Goal: Check status: Check status

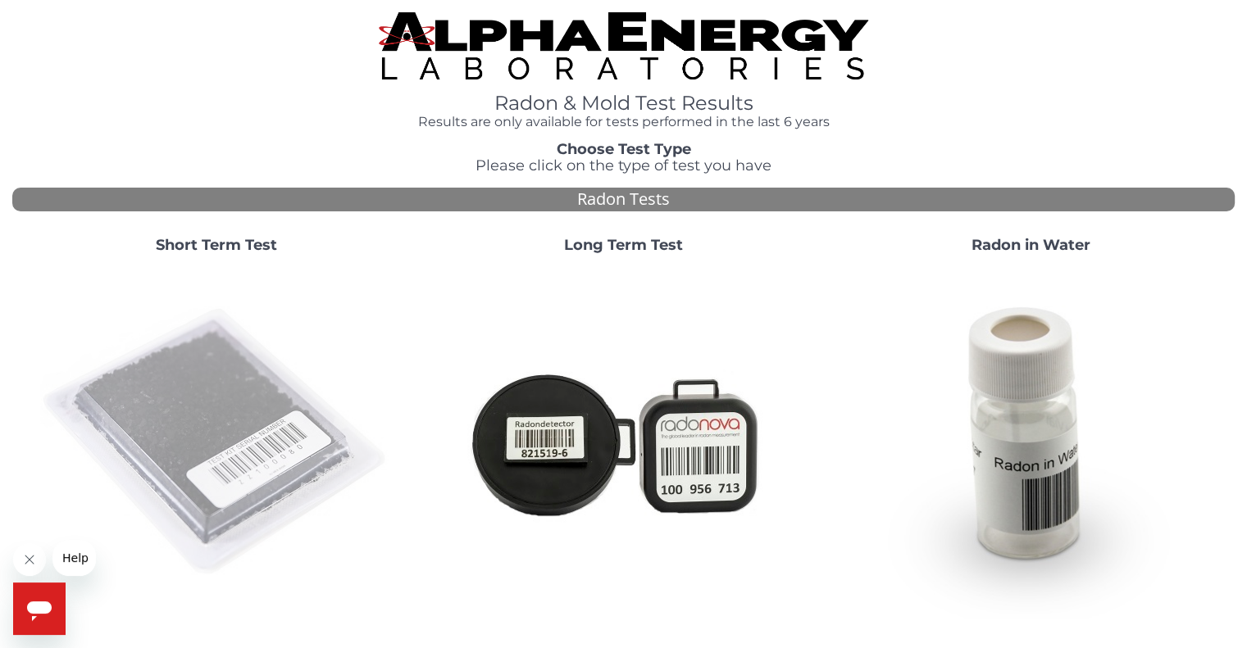
click at [178, 452] on img at bounding box center [216, 442] width 352 height 352
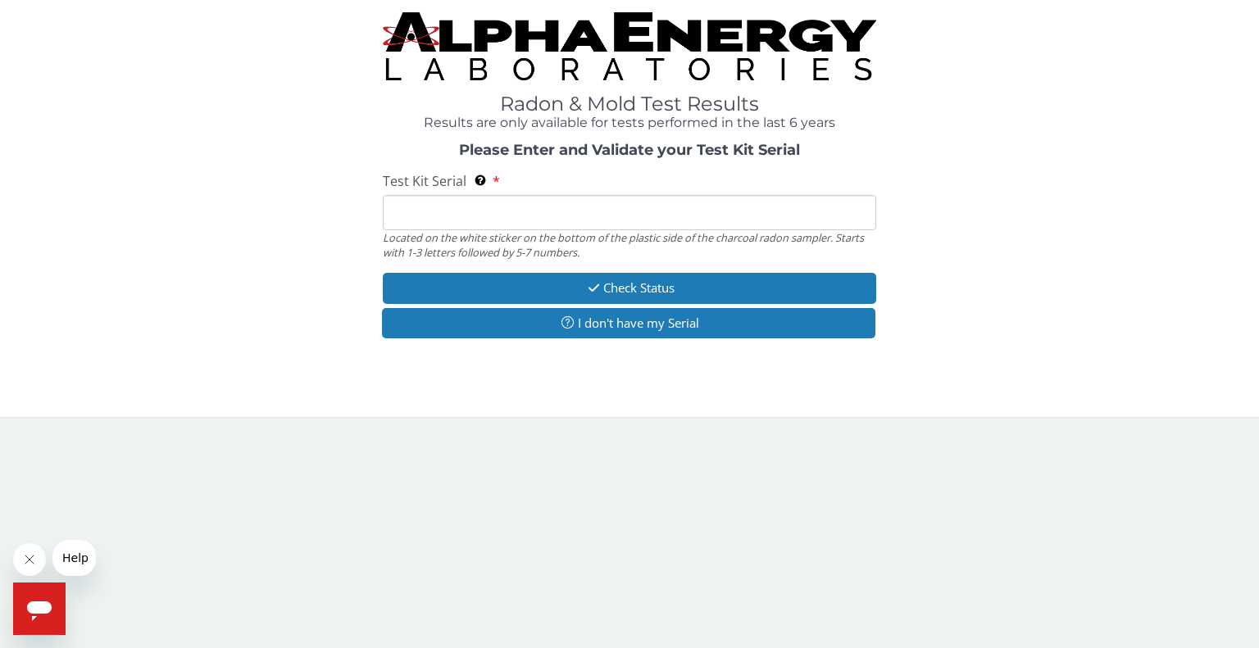
click at [399, 202] on input "Test Kit Serial Located on the white sticker on the bottom of the plastic side …" at bounding box center [629, 212] width 493 height 35
type input "RA218059"
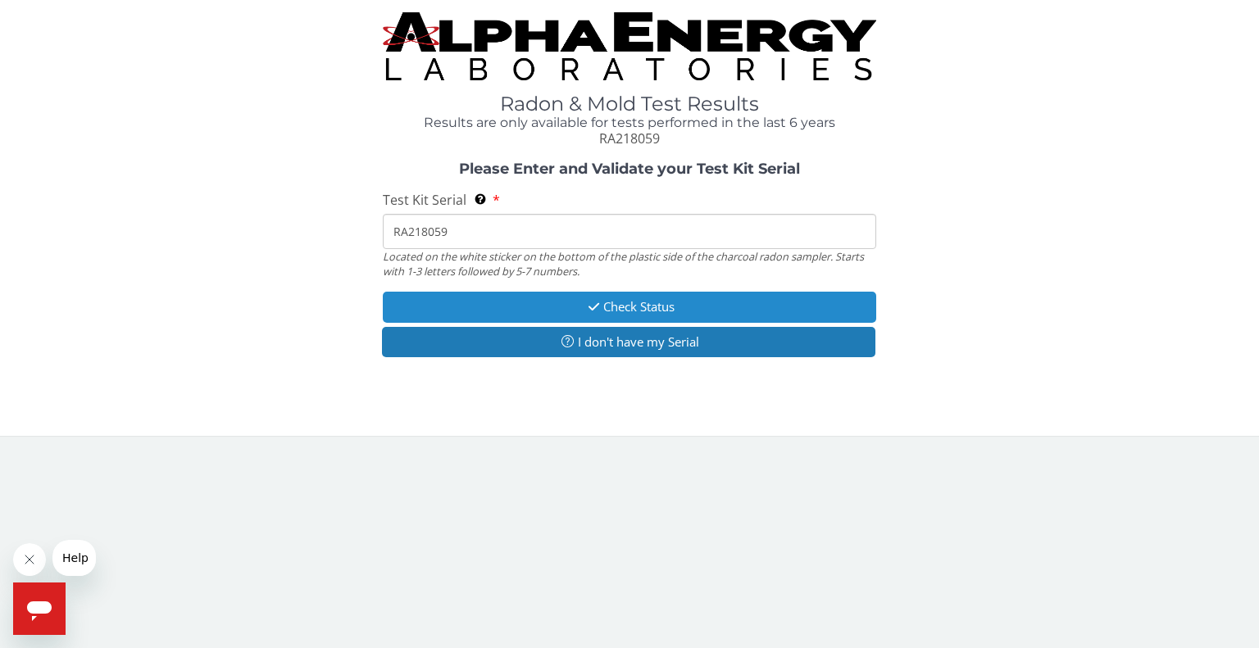
click at [493, 305] on button "Check Status" at bounding box center [629, 307] width 493 height 30
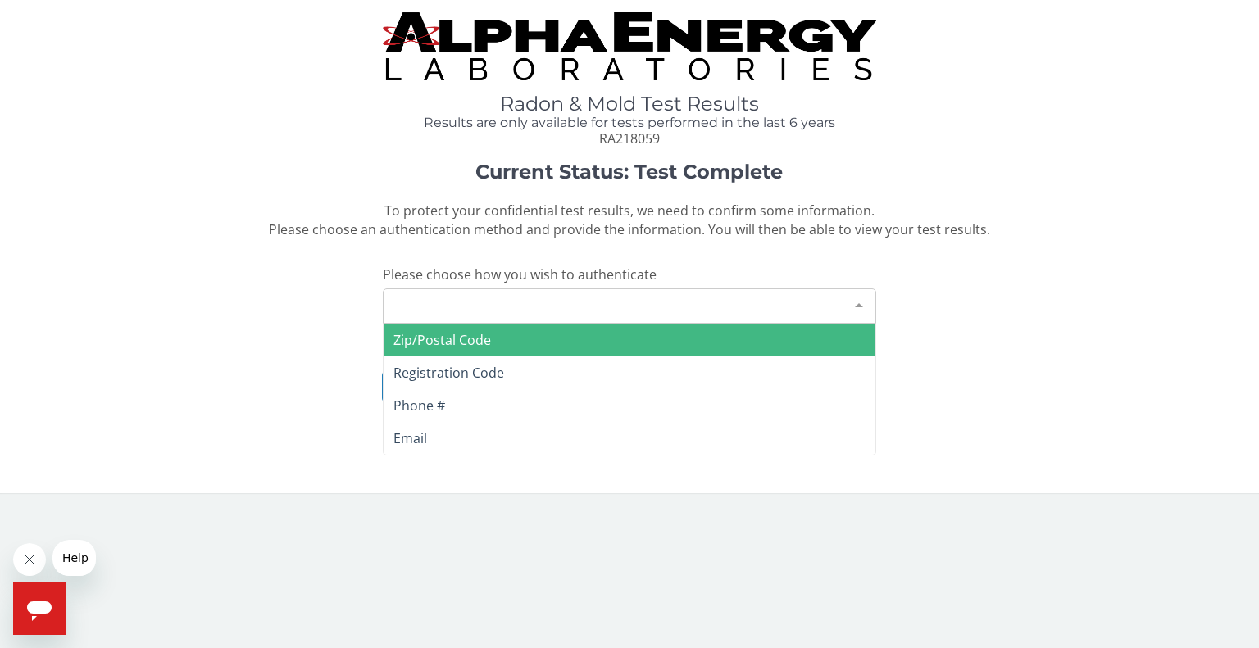
click at [561, 307] on div "Please make a selection" at bounding box center [629, 306] width 493 height 35
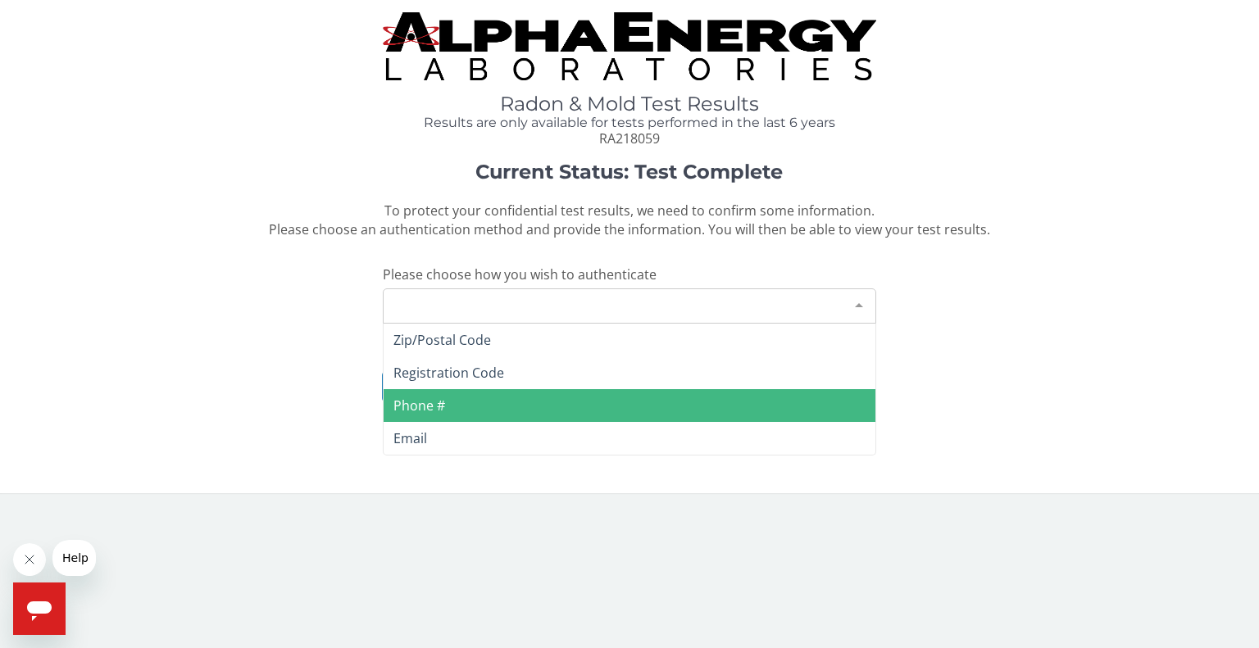
click at [443, 393] on span "Phone #" at bounding box center [630, 405] width 492 height 33
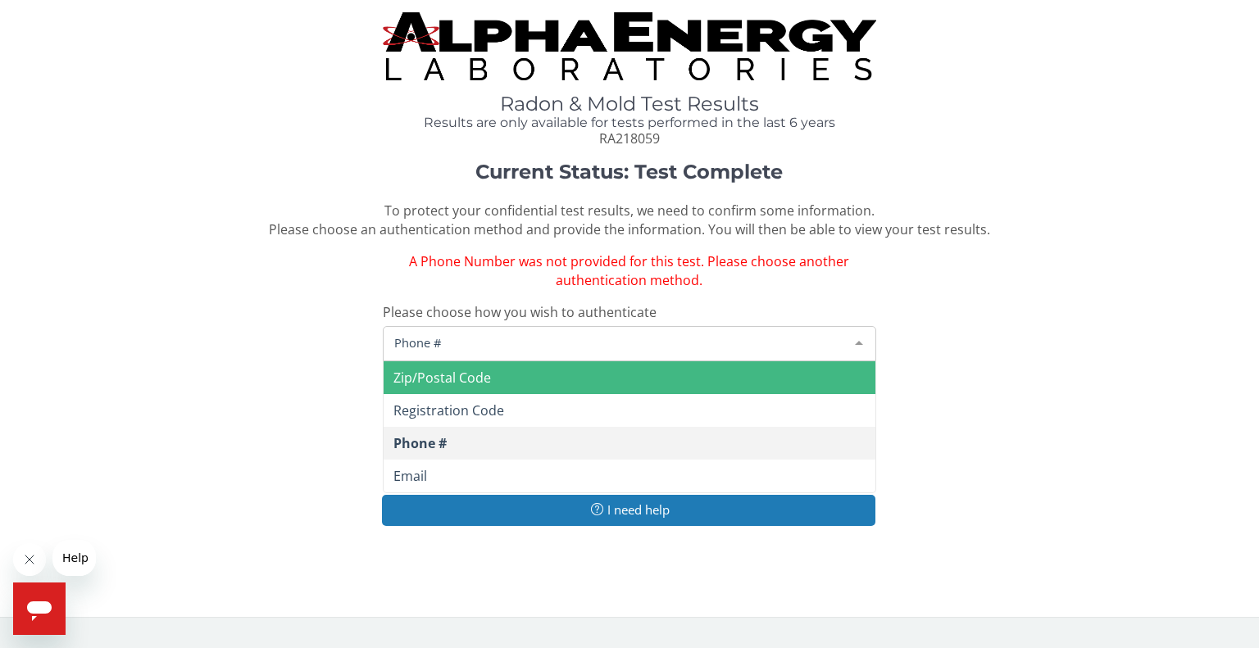
click at [668, 339] on span "Phone #" at bounding box center [616, 343] width 452 height 18
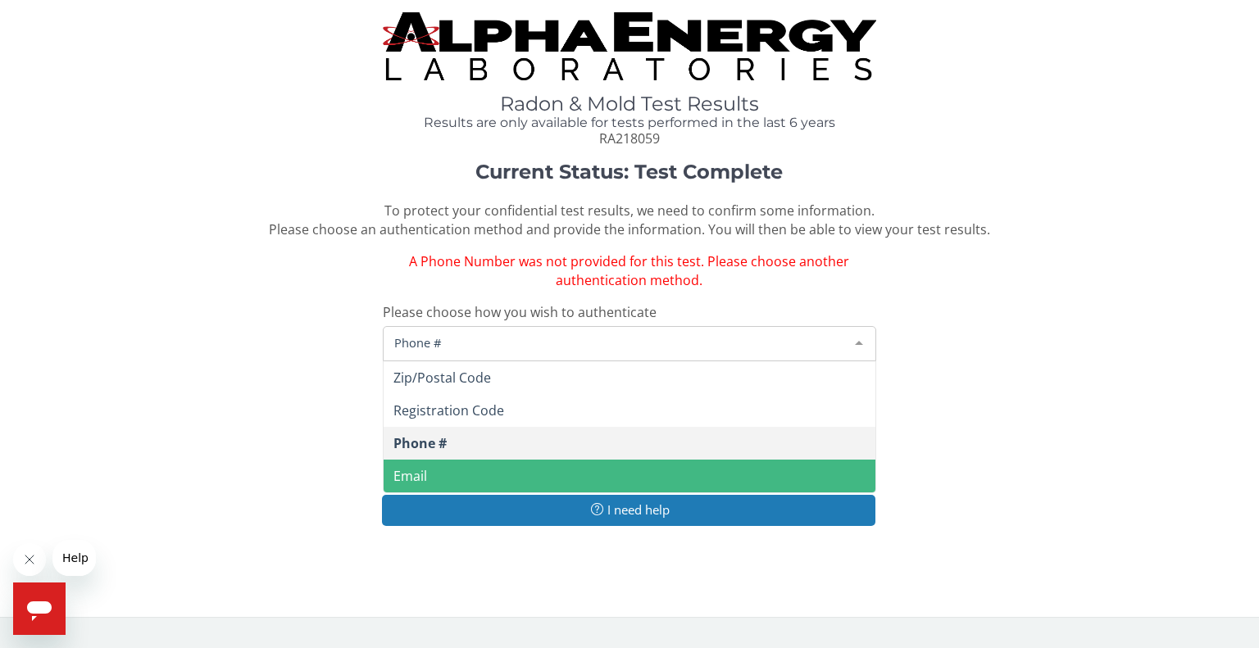
click at [510, 468] on span "Email" at bounding box center [630, 476] width 492 height 33
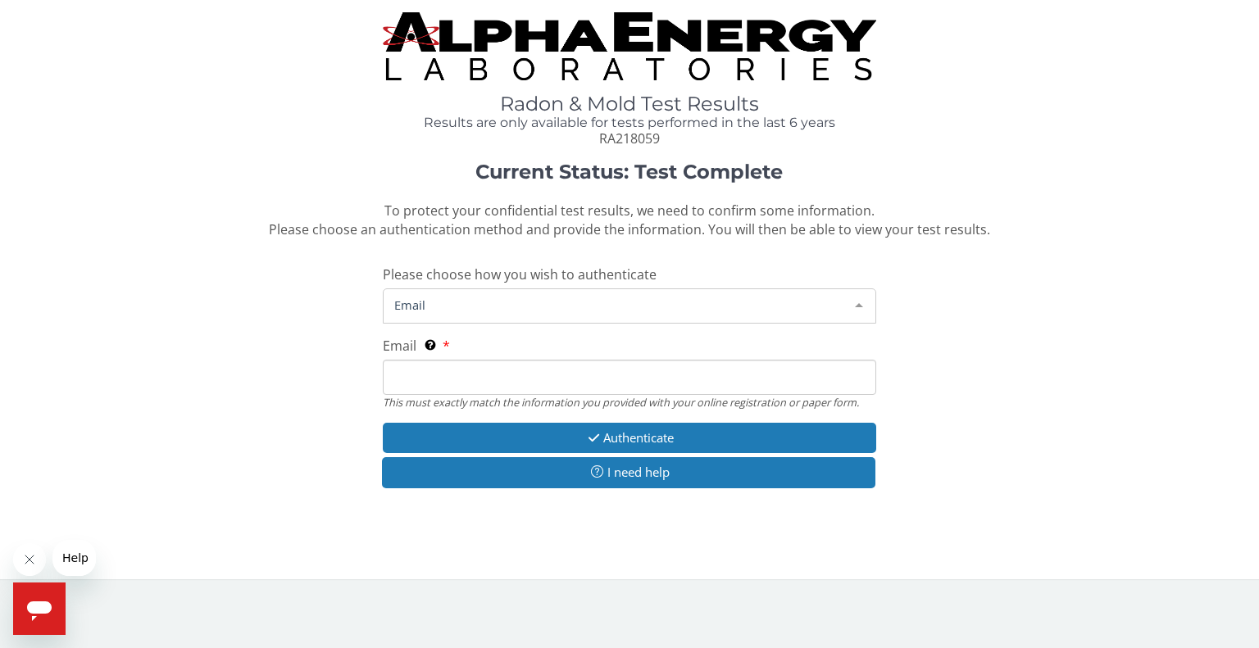
click at [498, 294] on div "Email" at bounding box center [629, 306] width 493 height 35
click at [492, 304] on span "Email" at bounding box center [616, 305] width 452 height 18
click at [480, 386] on input "Email This must exactly match the information you provided with your online reg…" at bounding box center [629, 377] width 493 height 35
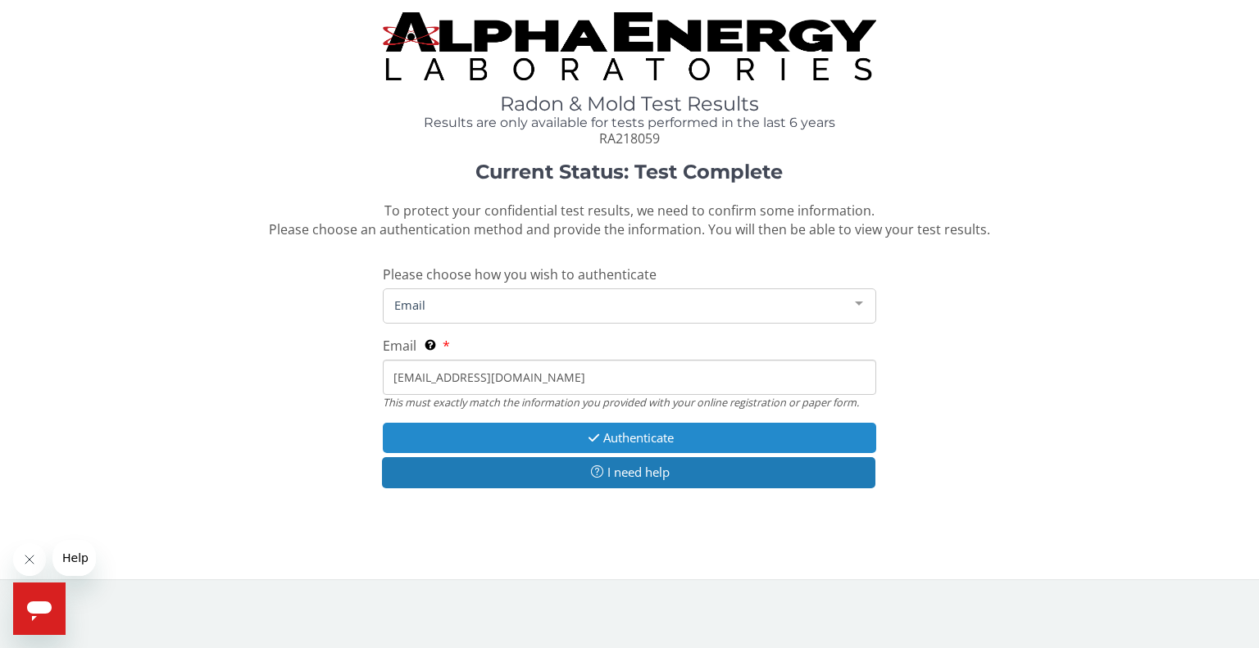
type input "[EMAIL_ADDRESS][DOMAIN_NAME]"
click at [584, 432] on icon "button" at bounding box center [593, 438] width 19 height 12
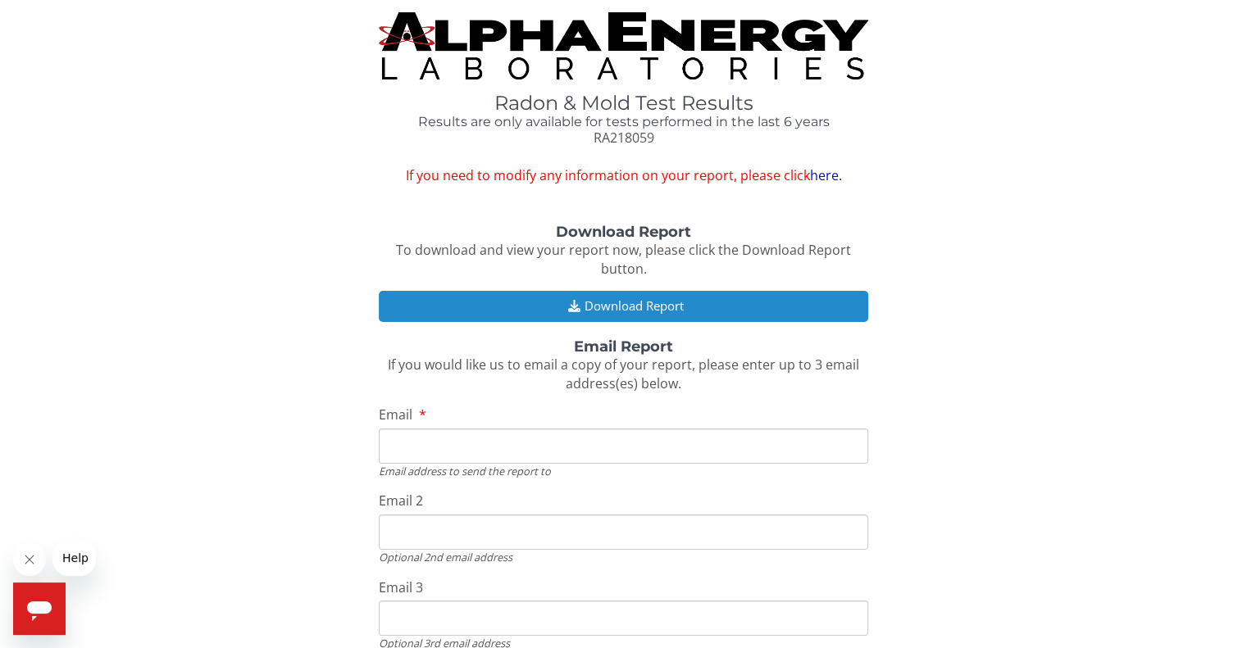
click at [637, 307] on button "Download Report" at bounding box center [623, 306] width 489 height 30
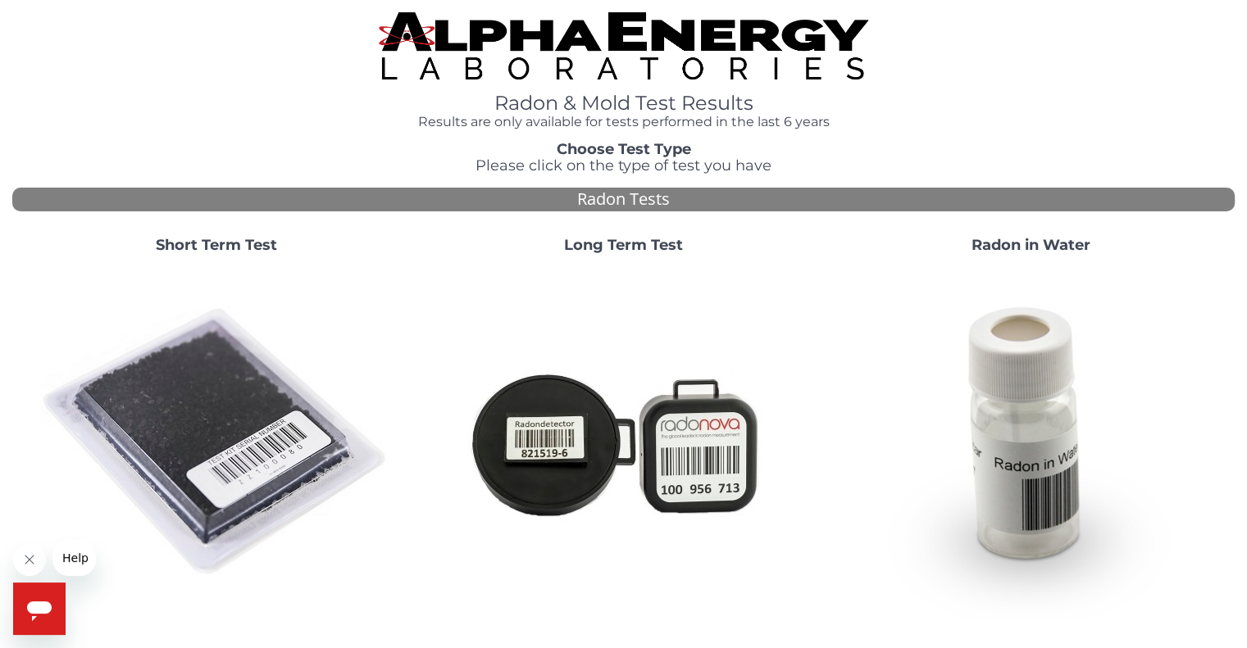
click at [228, 389] on img at bounding box center [216, 442] width 352 height 352
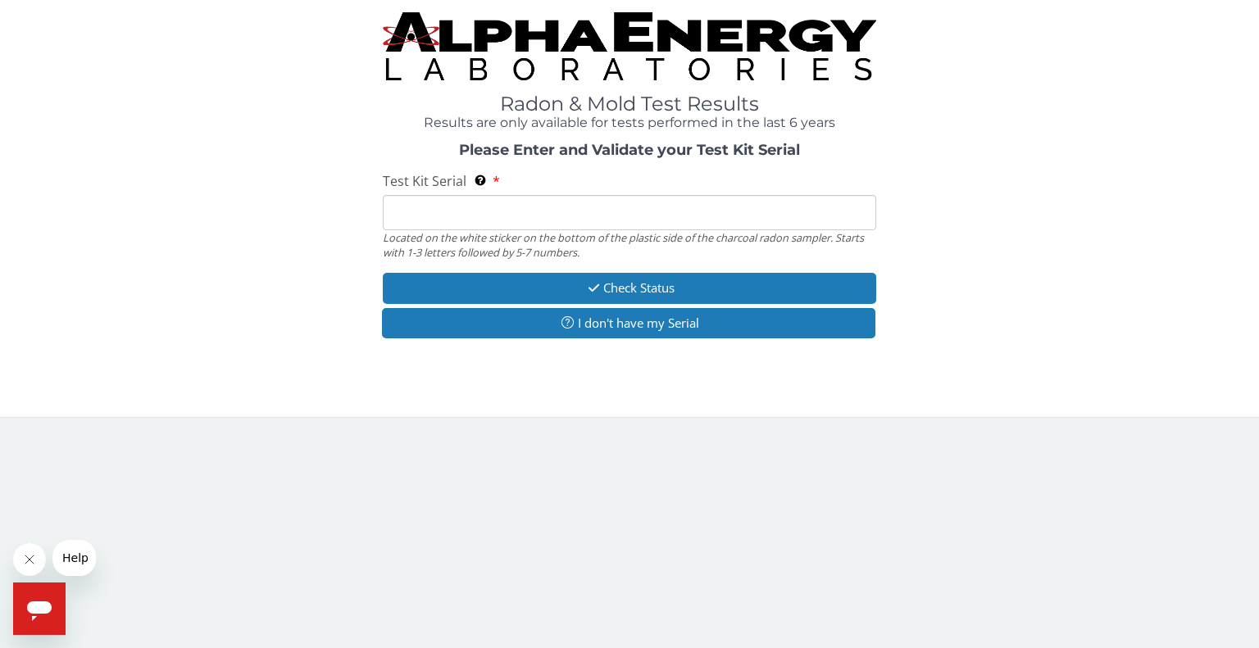
click at [453, 208] on input "Test Kit Serial Located on the white sticker on the bottom of the plastic side …" at bounding box center [629, 212] width 493 height 35
type input "RA218034"
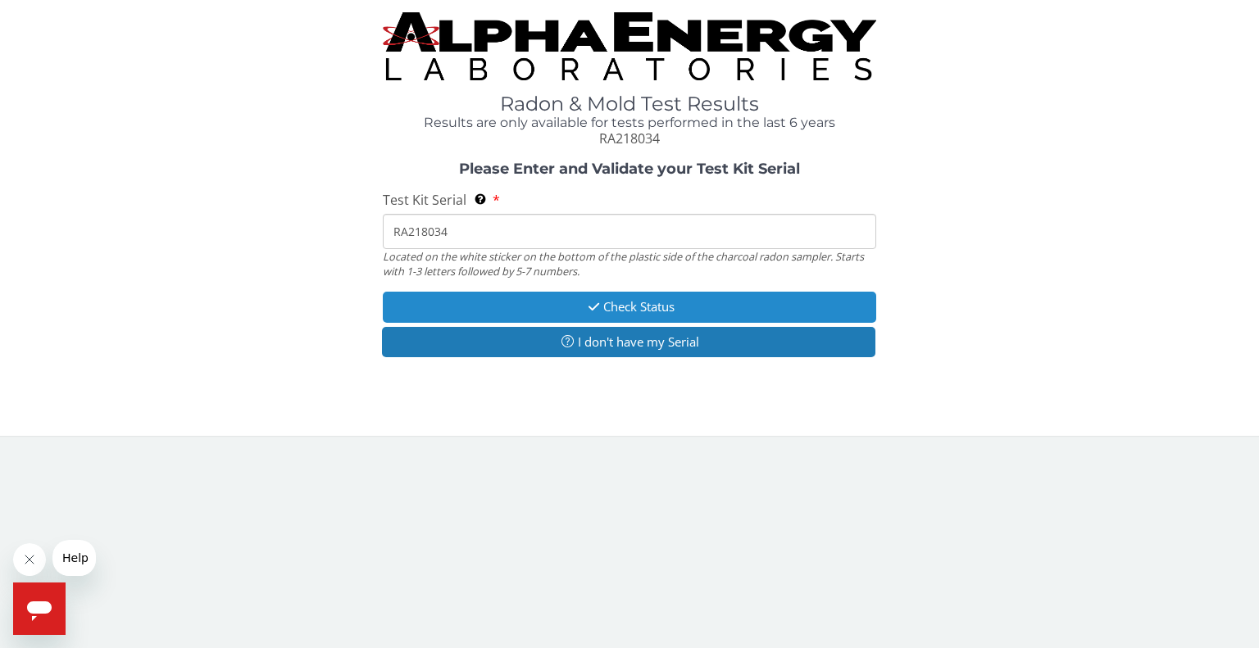
click at [534, 302] on button "Check Status" at bounding box center [629, 307] width 493 height 30
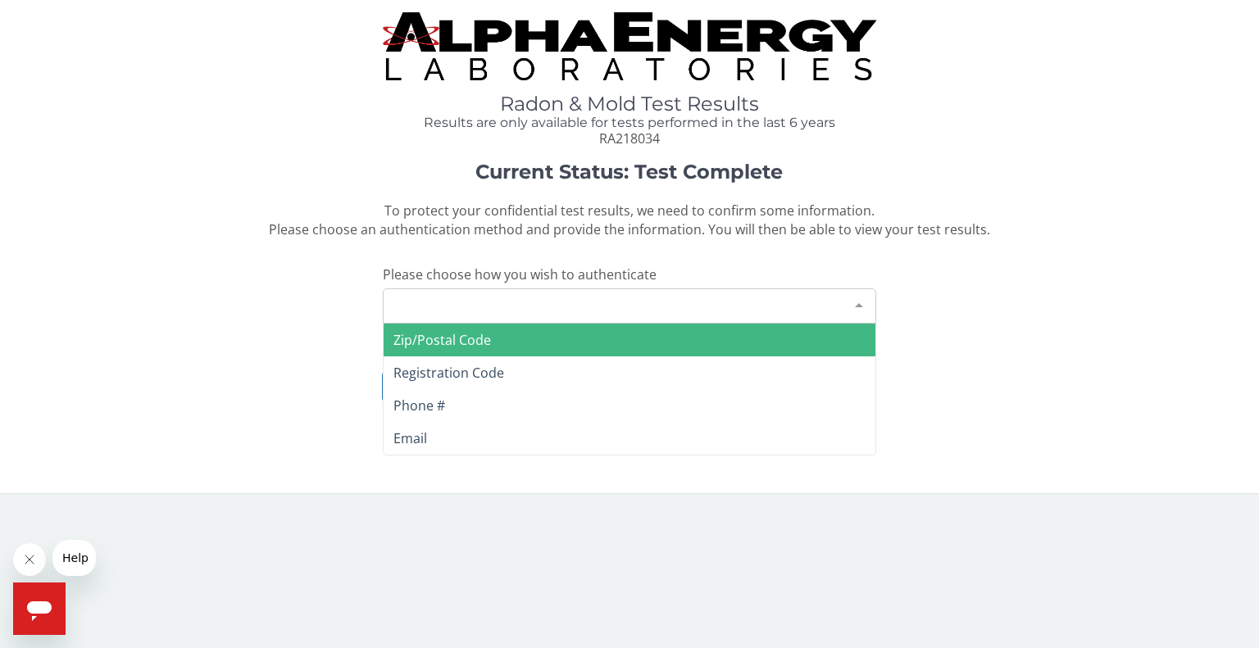
drag, startPoint x: 604, startPoint y: 306, endPoint x: 613, endPoint y: 299, distance: 11.1
click at [609, 304] on div "Please make a selection" at bounding box center [629, 306] width 493 height 35
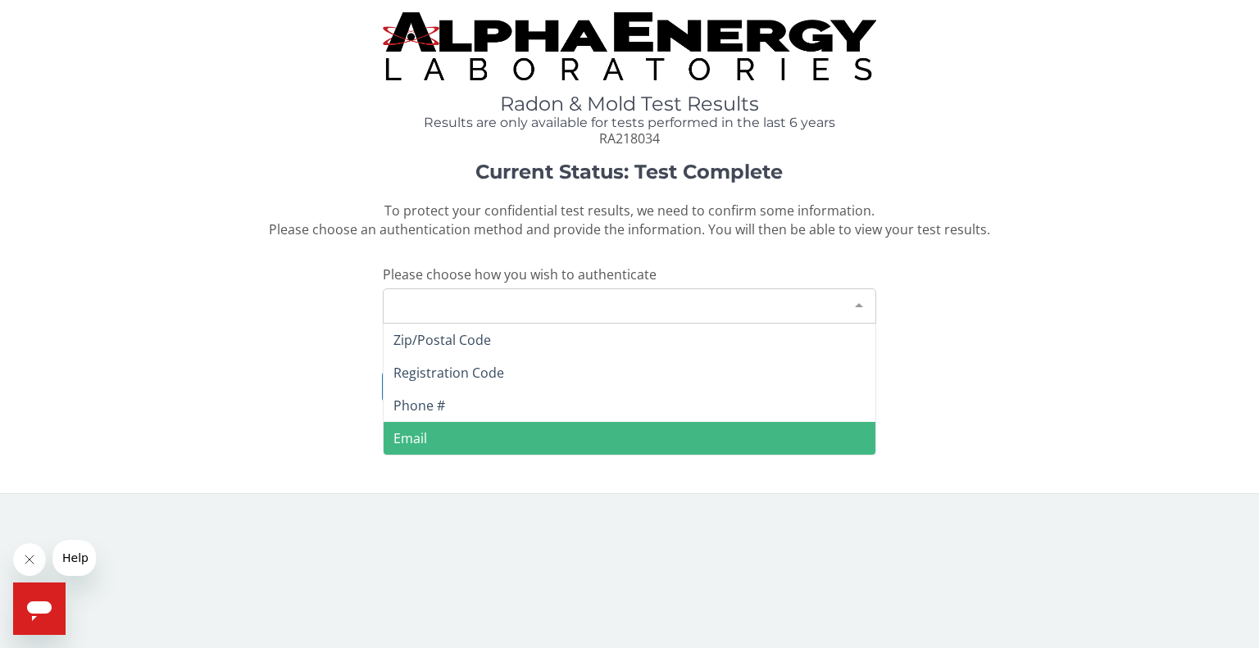
click at [489, 431] on span "Email" at bounding box center [630, 438] width 492 height 33
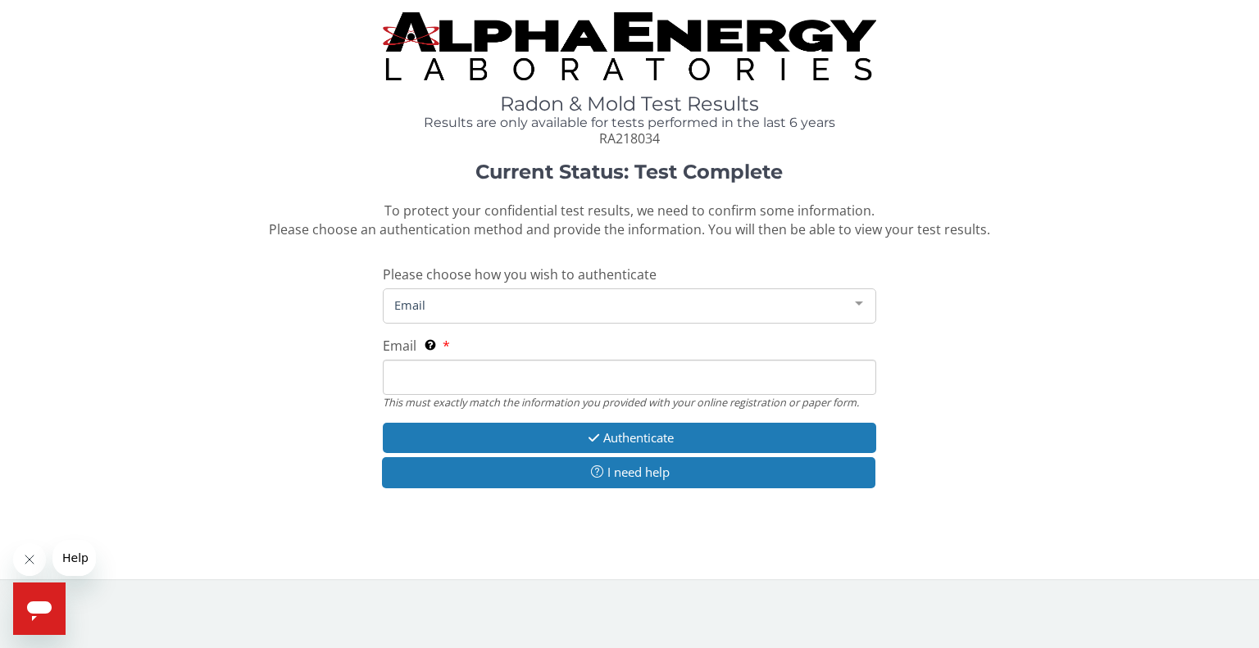
click at [479, 373] on input "Email This must exactly match the information you provided with your online reg…" at bounding box center [629, 377] width 493 height 35
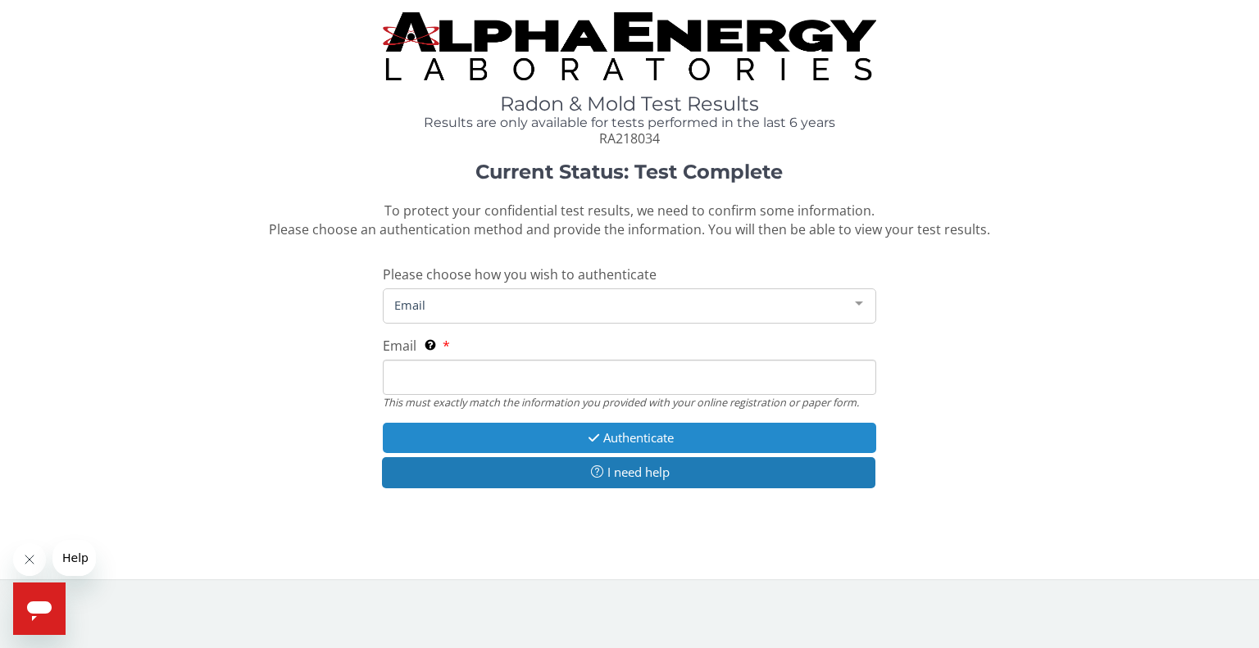
type input "[EMAIL_ADDRESS][DOMAIN_NAME]"
click at [600, 435] on icon "button" at bounding box center [593, 438] width 19 height 12
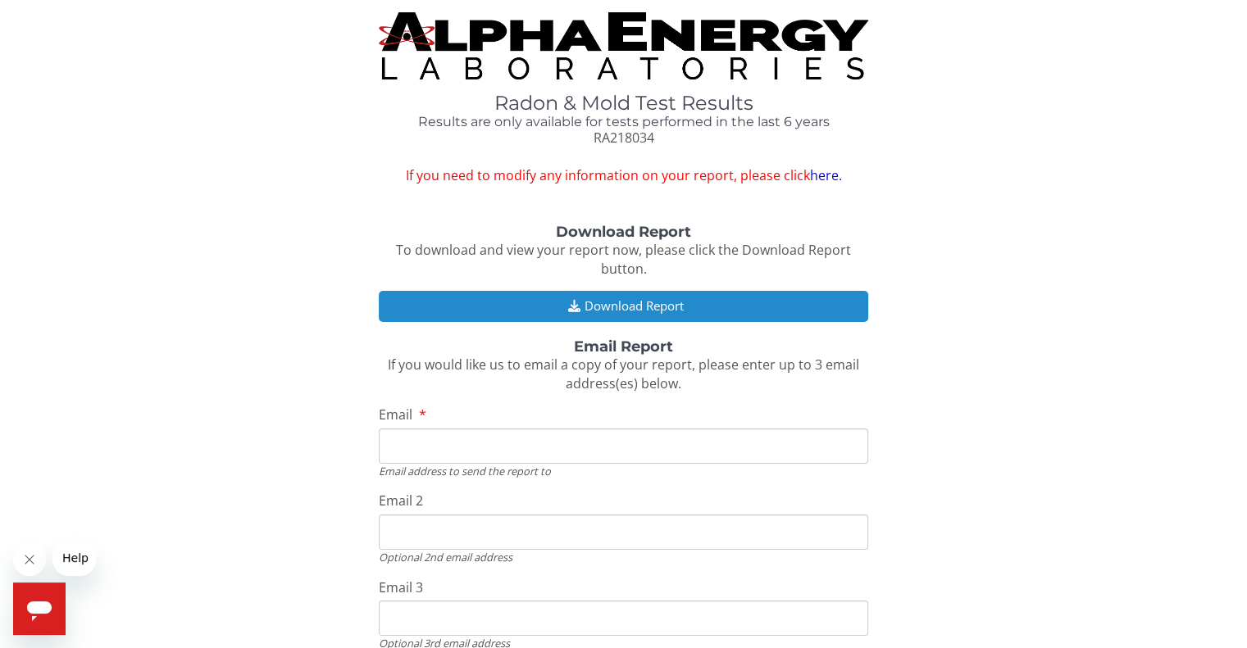
click at [600, 309] on button "Download Report" at bounding box center [623, 306] width 489 height 30
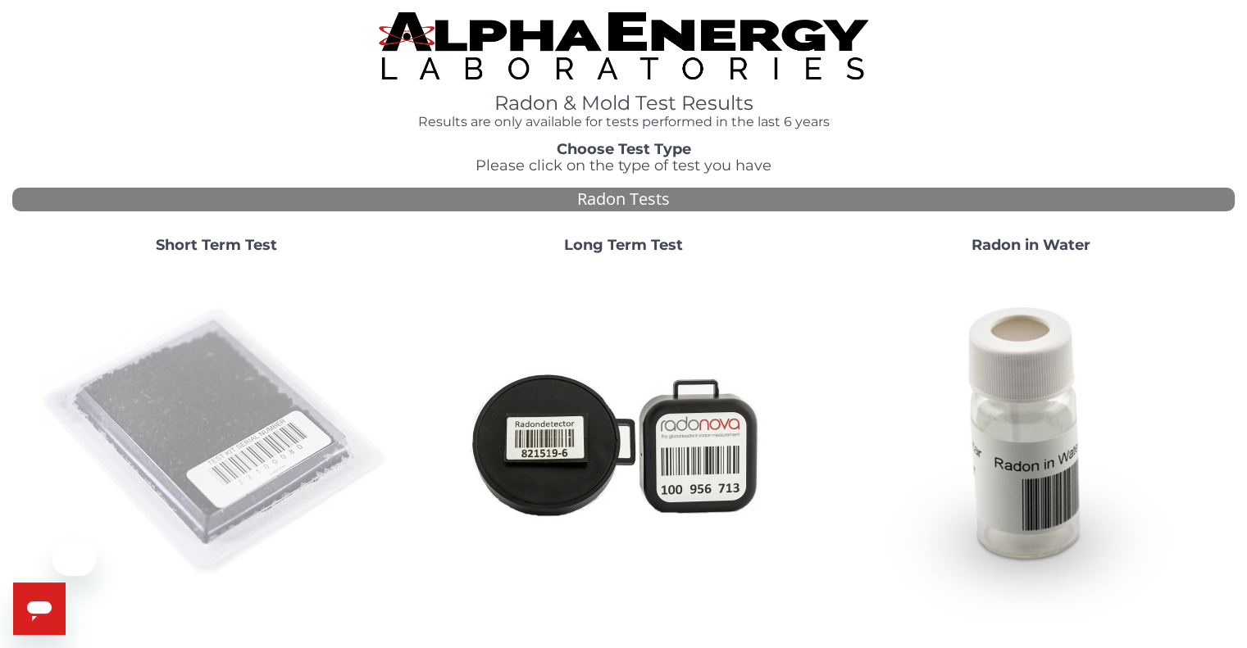
click at [281, 407] on img at bounding box center [216, 442] width 352 height 352
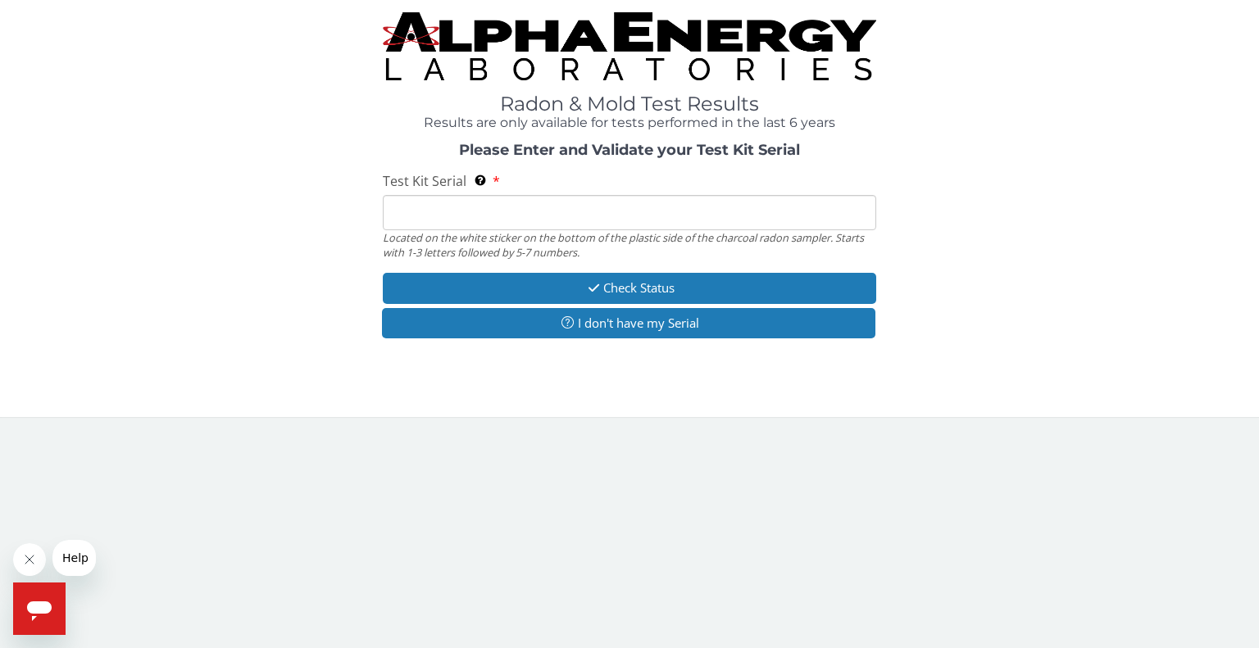
click at [557, 207] on input "Test Kit Serial Located on the white sticker on the bottom of the plastic side …" at bounding box center [629, 212] width 493 height 35
type input "RA218084"
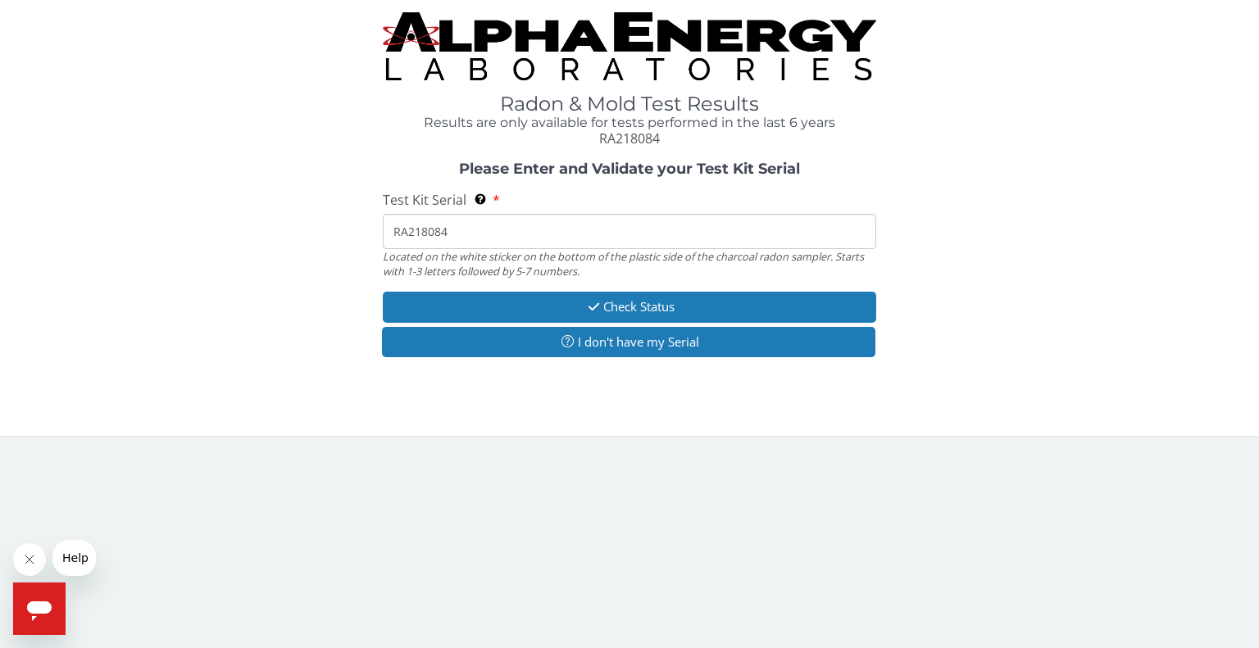
click at [501, 225] on input "RA218084" at bounding box center [629, 231] width 493 height 35
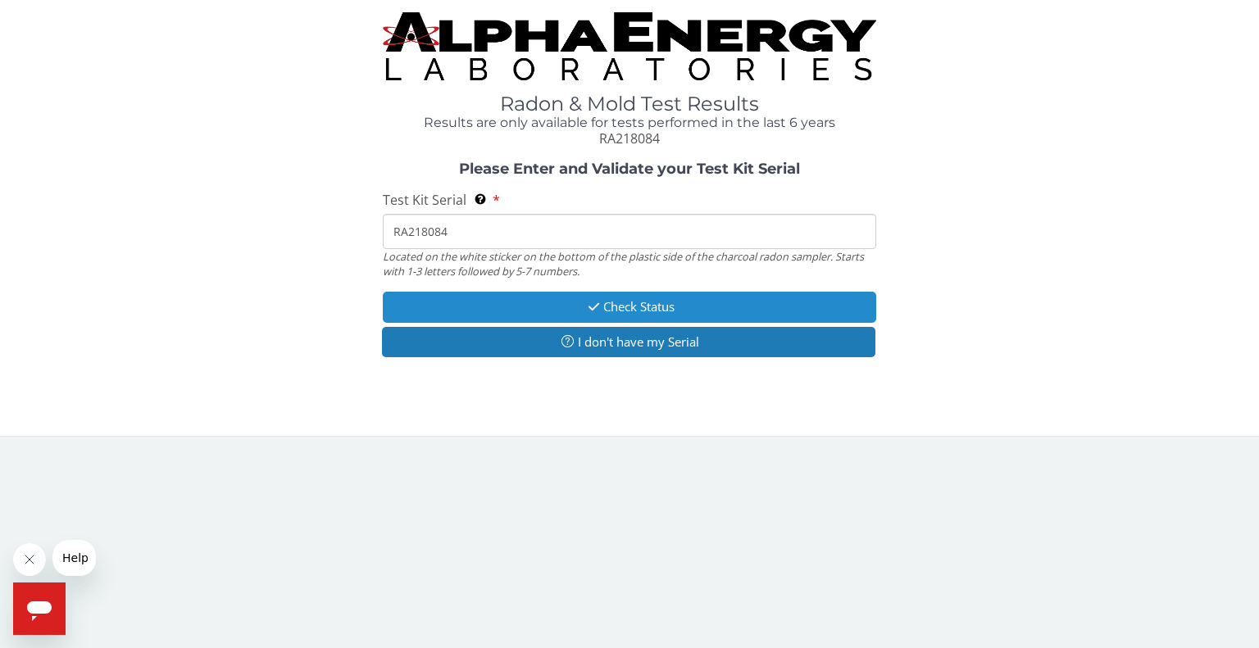
click at [554, 305] on button "Check Status" at bounding box center [629, 307] width 493 height 30
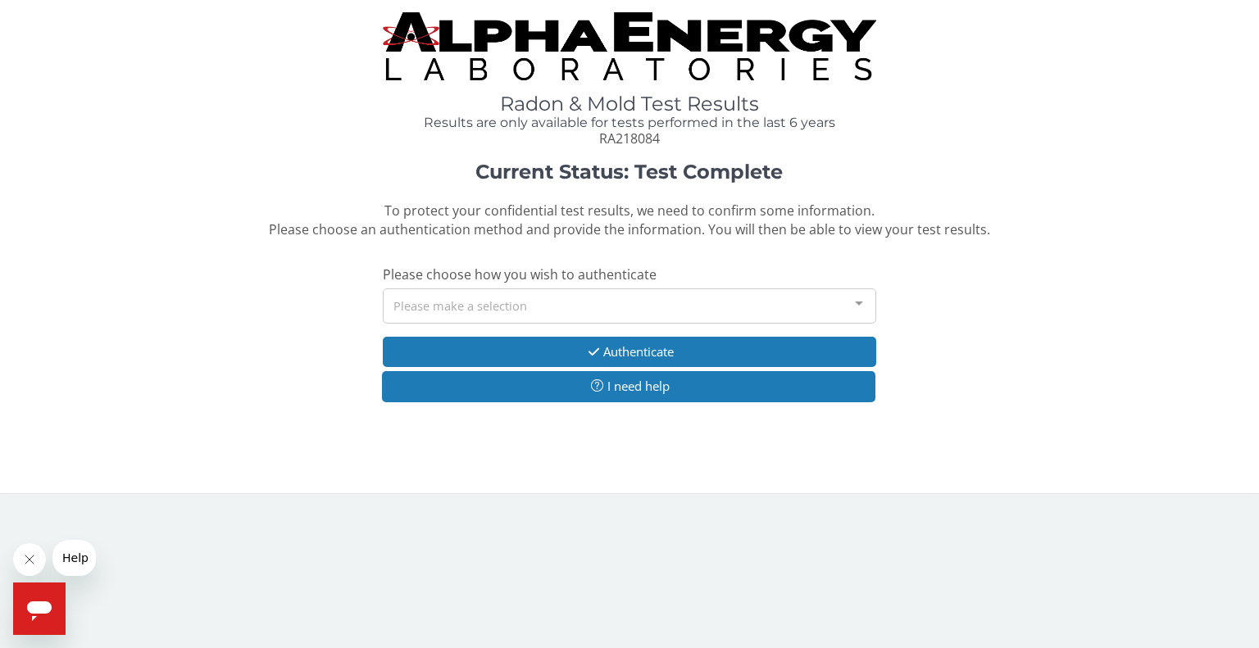
click at [552, 307] on div "Please make a selection" at bounding box center [629, 306] width 493 height 35
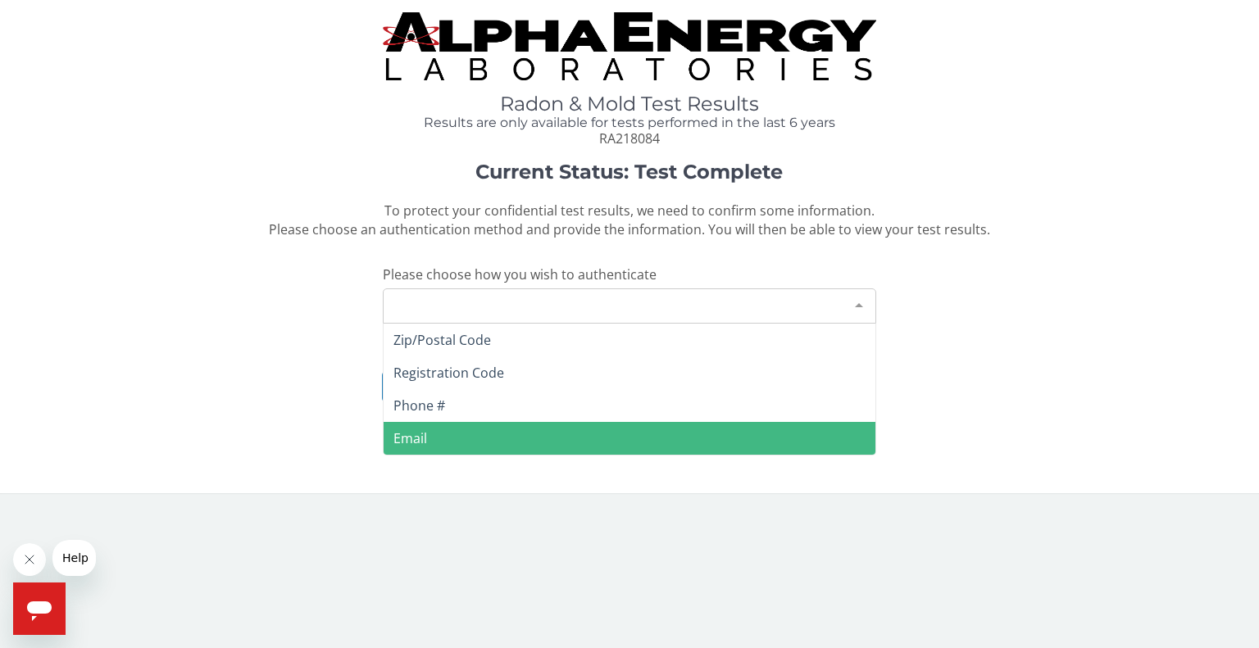
click at [495, 435] on span "Email" at bounding box center [630, 438] width 492 height 33
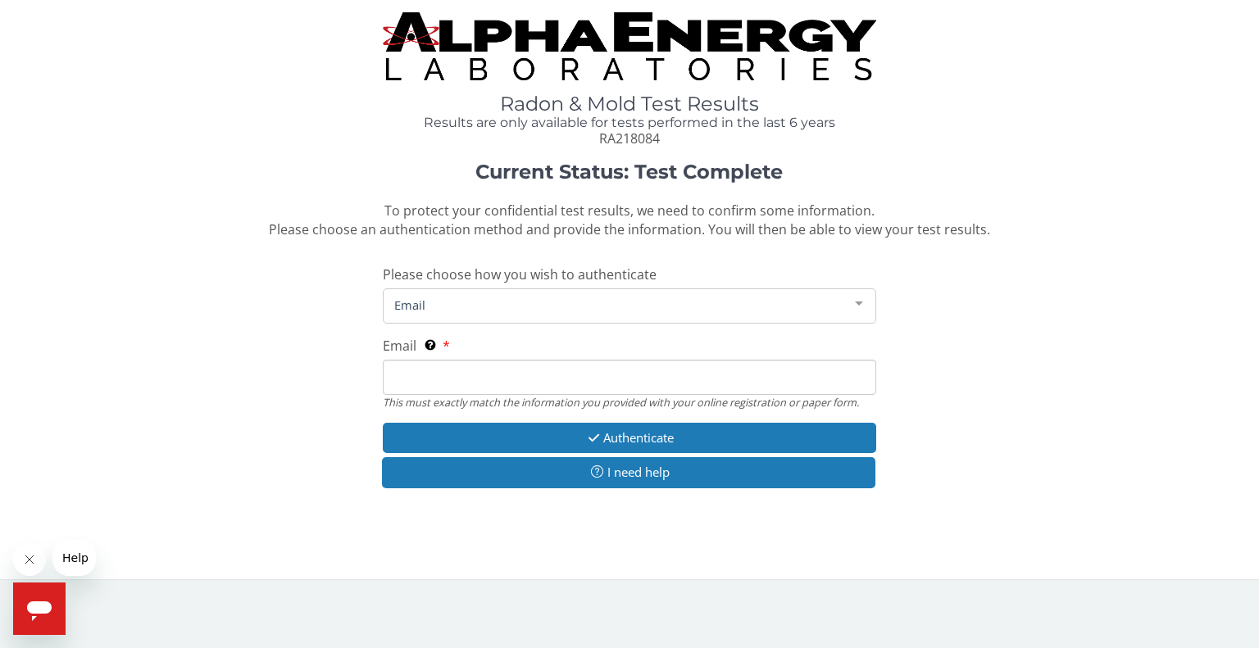
click at [502, 376] on input "Email This must exactly match the information you provided with your online reg…" at bounding box center [629, 377] width 493 height 35
type input "[EMAIL_ADDRESS][DOMAIN_NAME]"
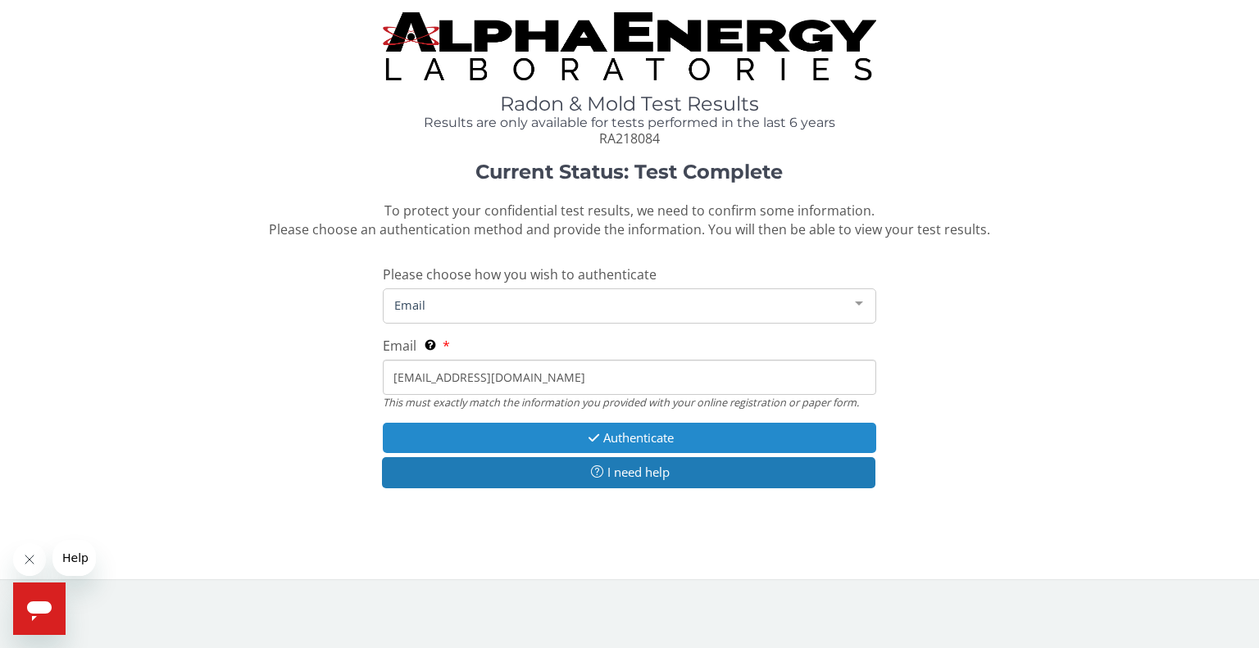
click at [511, 434] on button "Authenticate" at bounding box center [629, 438] width 493 height 30
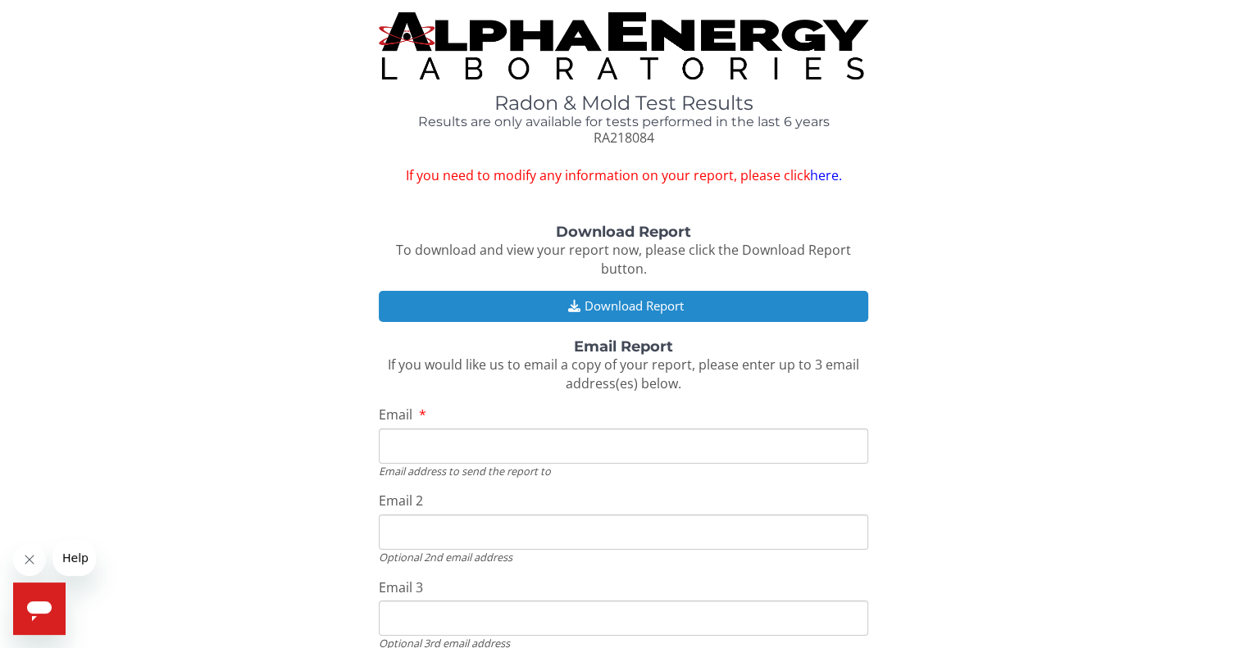
click at [605, 301] on button "Download Report" at bounding box center [623, 306] width 489 height 30
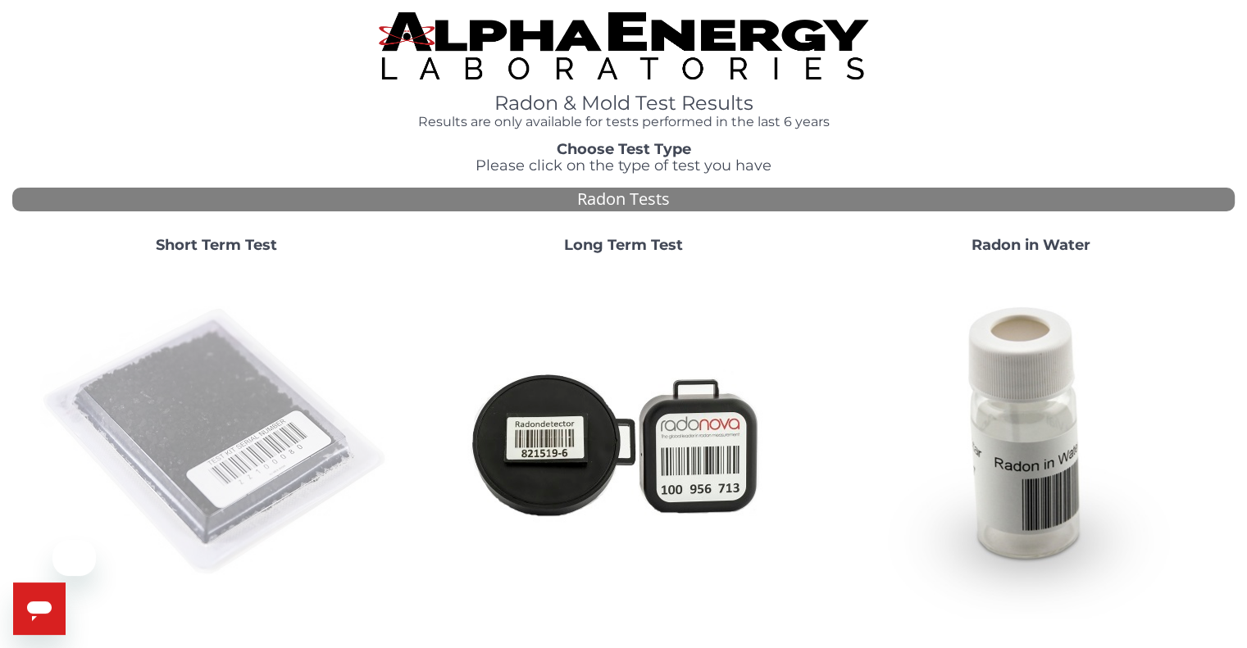
click at [218, 471] on img at bounding box center [216, 442] width 352 height 352
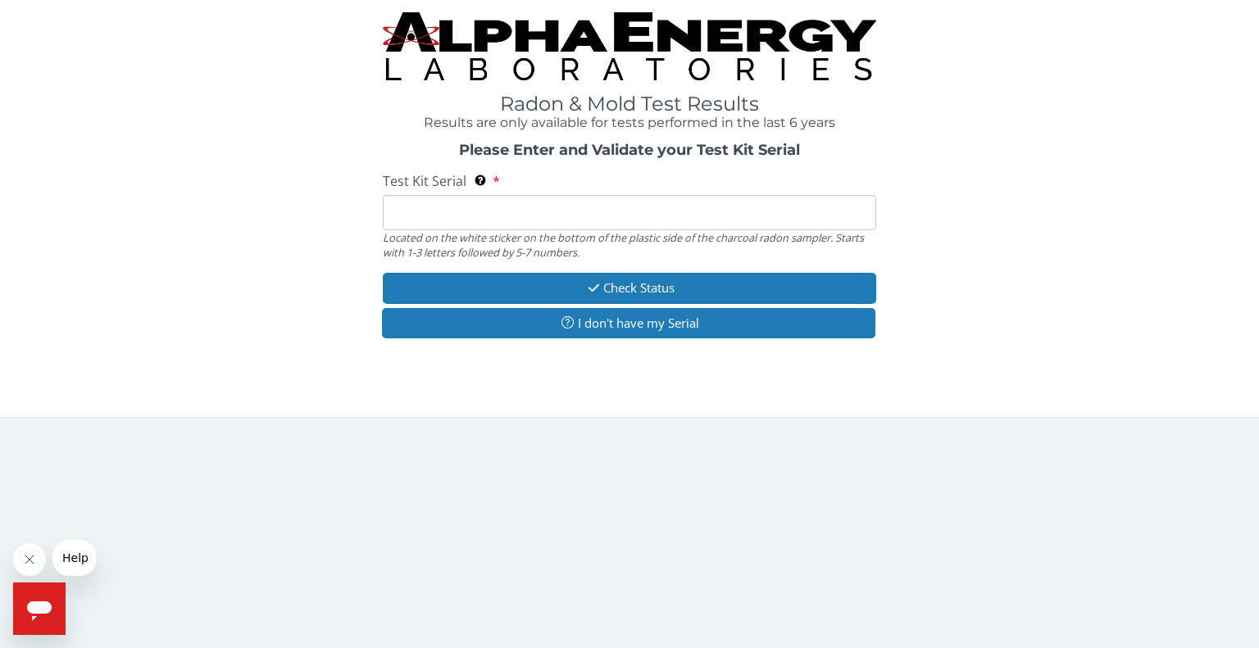
click at [558, 221] on input "Test Kit Serial Located on the white sticker on the bottom of the plastic side …" at bounding box center [629, 212] width 493 height 35
type input "RA218029"
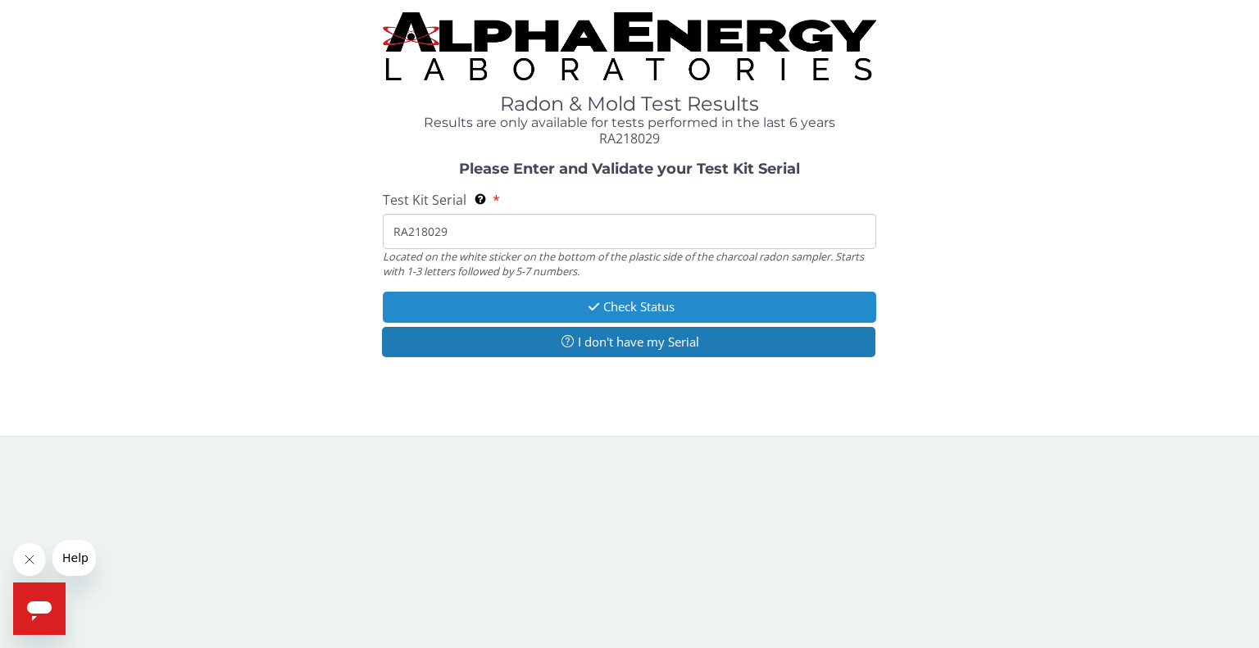
click at [551, 297] on button "Check Status" at bounding box center [629, 307] width 493 height 30
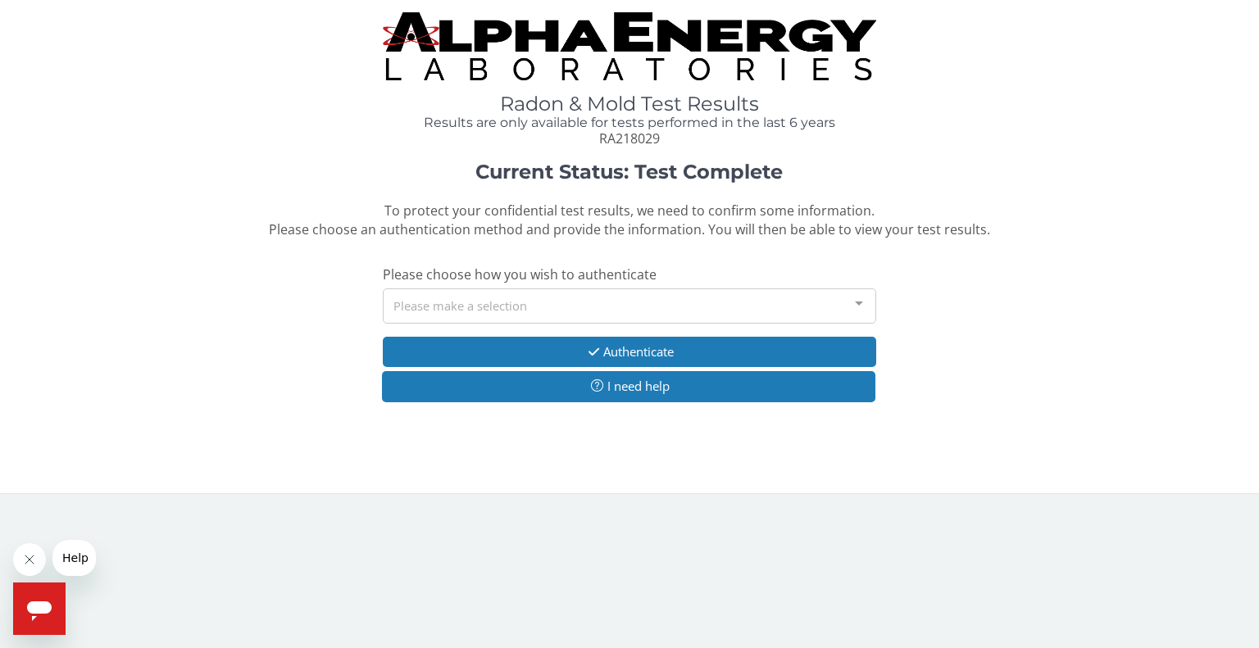
click at [610, 311] on div "Please make a selection" at bounding box center [629, 306] width 493 height 35
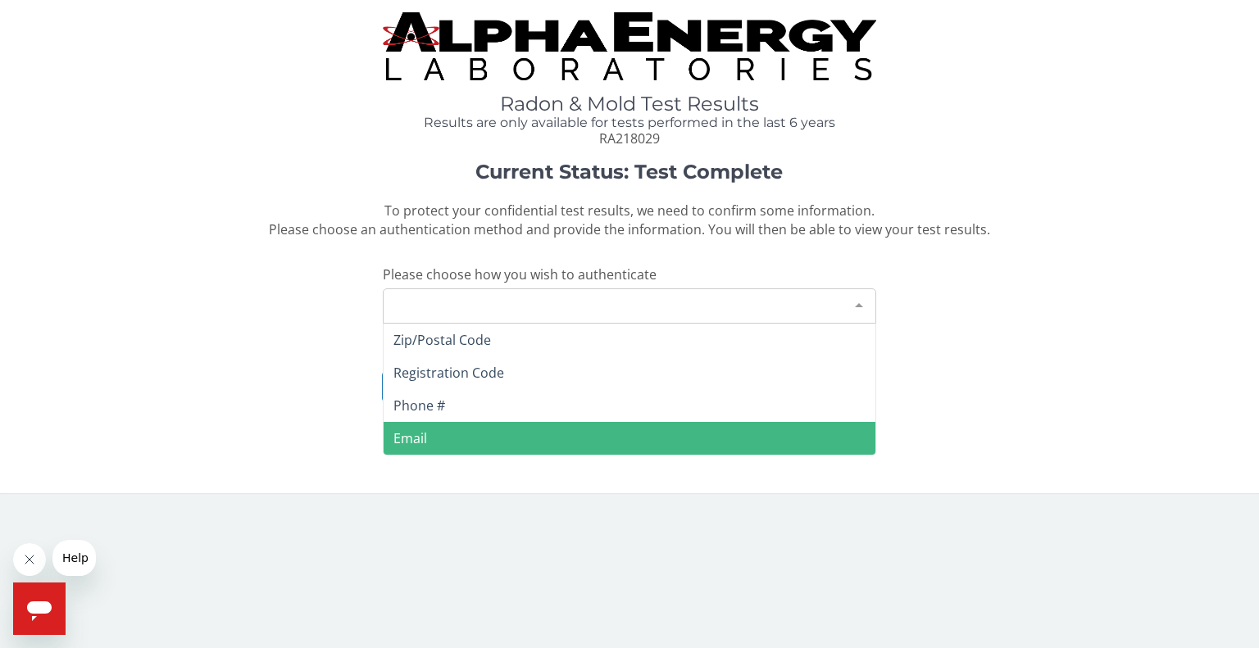
click at [479, 439] on span "Email" at bounding box center [630, 438] width 492 height 33
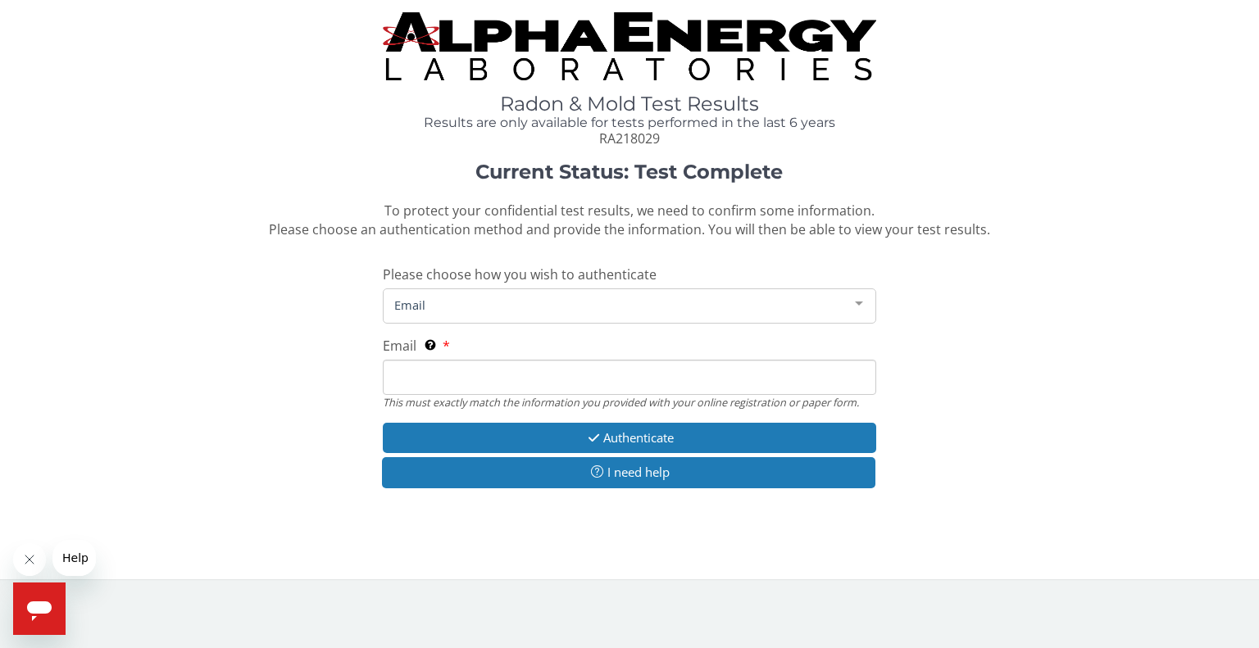
click at [514, 376] on input "Email This must exactly match the information you provided with your online reg…" at bounding box center [629, 377] width 493 height 35
type input "[EMAIL_ADDRESS][DOMAIN_NAME]"
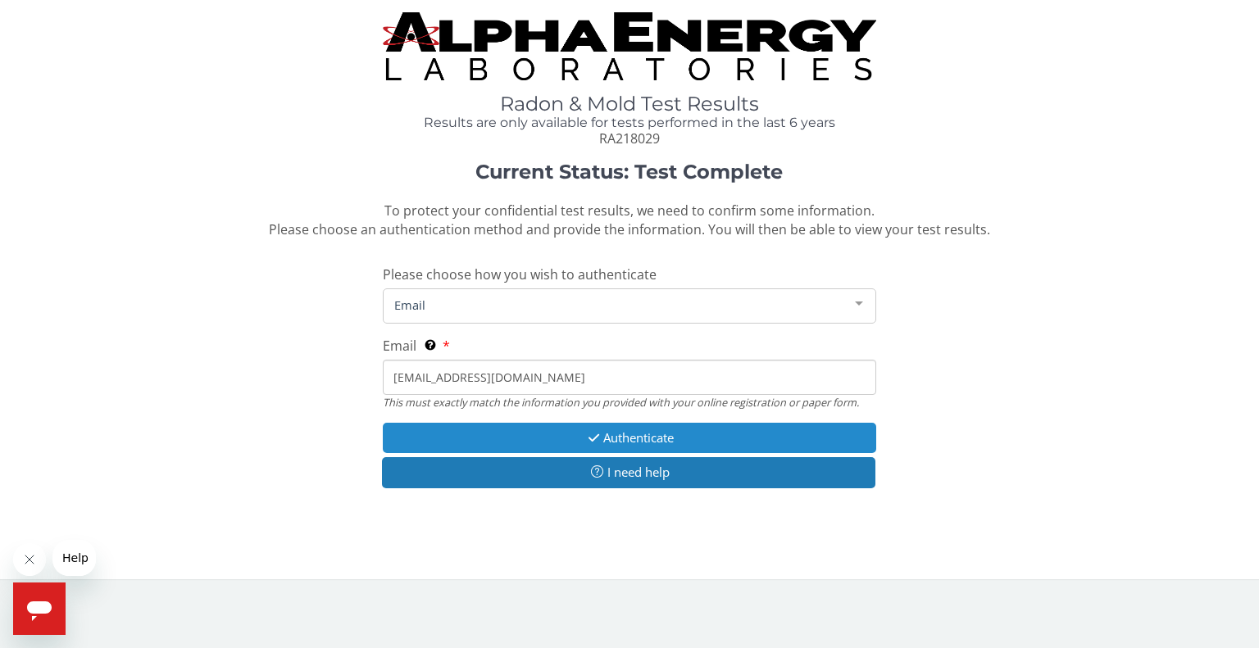
click at [512, 446] on button "Authenticate" at bounding box center [629, 438] width 493 height 30
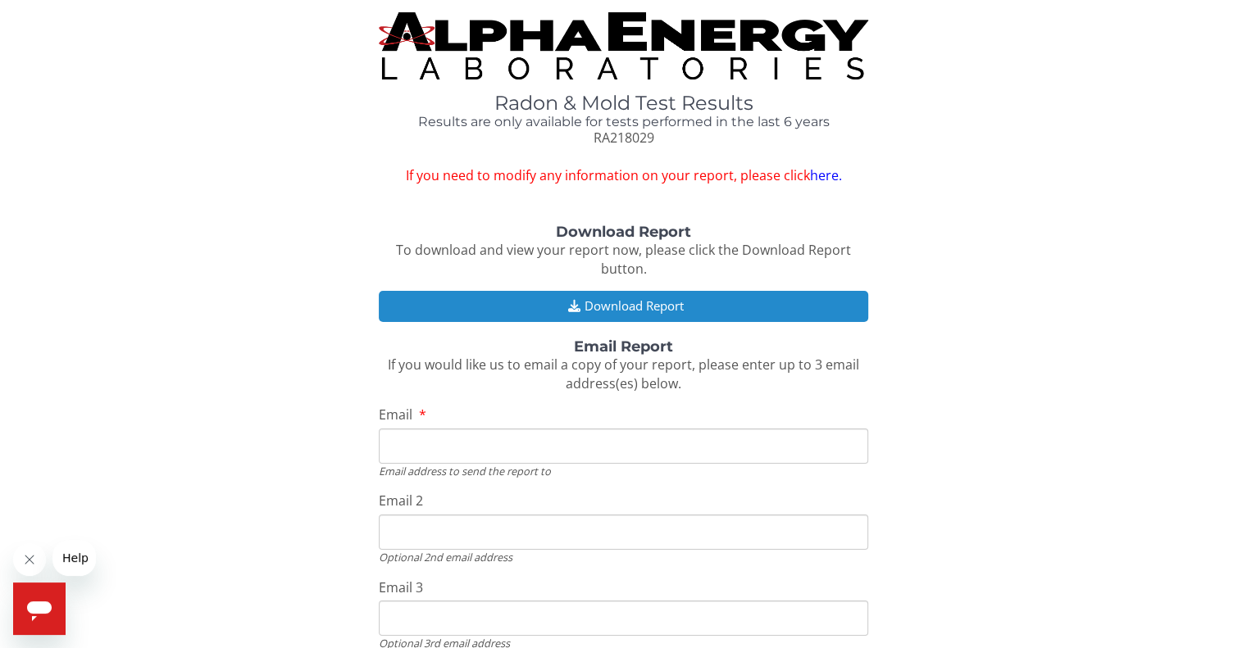
click at [604, 304] on button "Download Report" at bounding box center [623, 306] width 489 height 30
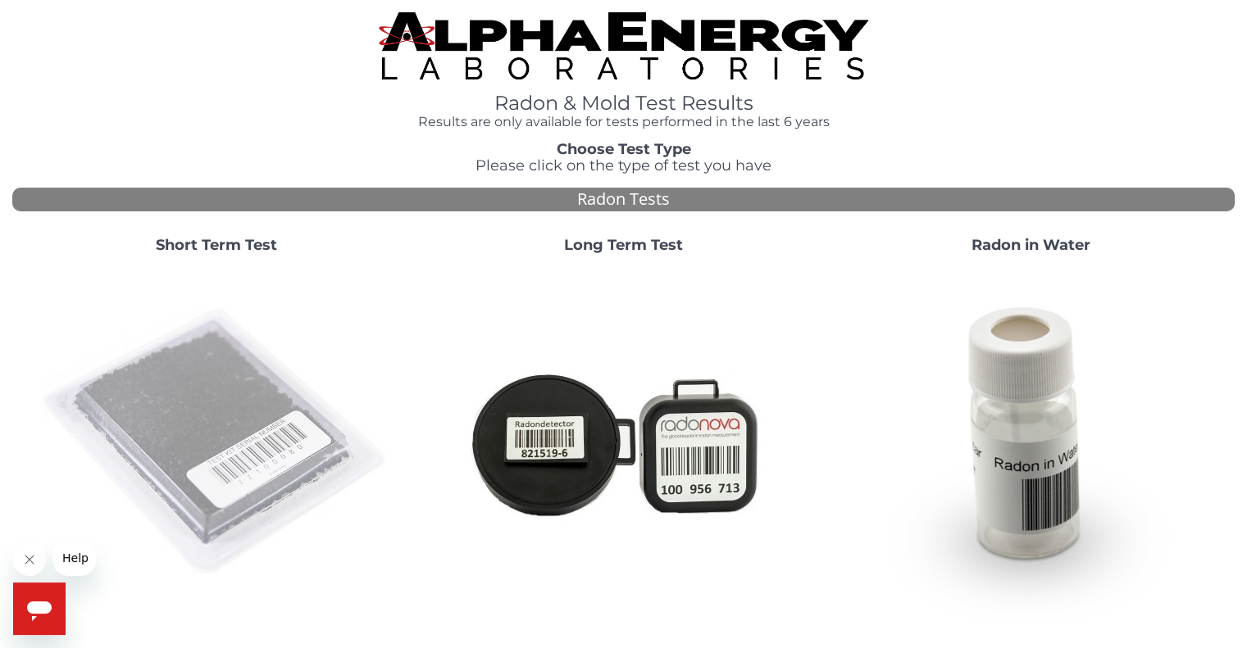
click at [260, 408] on img at bounding box center [216, 442] width 352 height 352
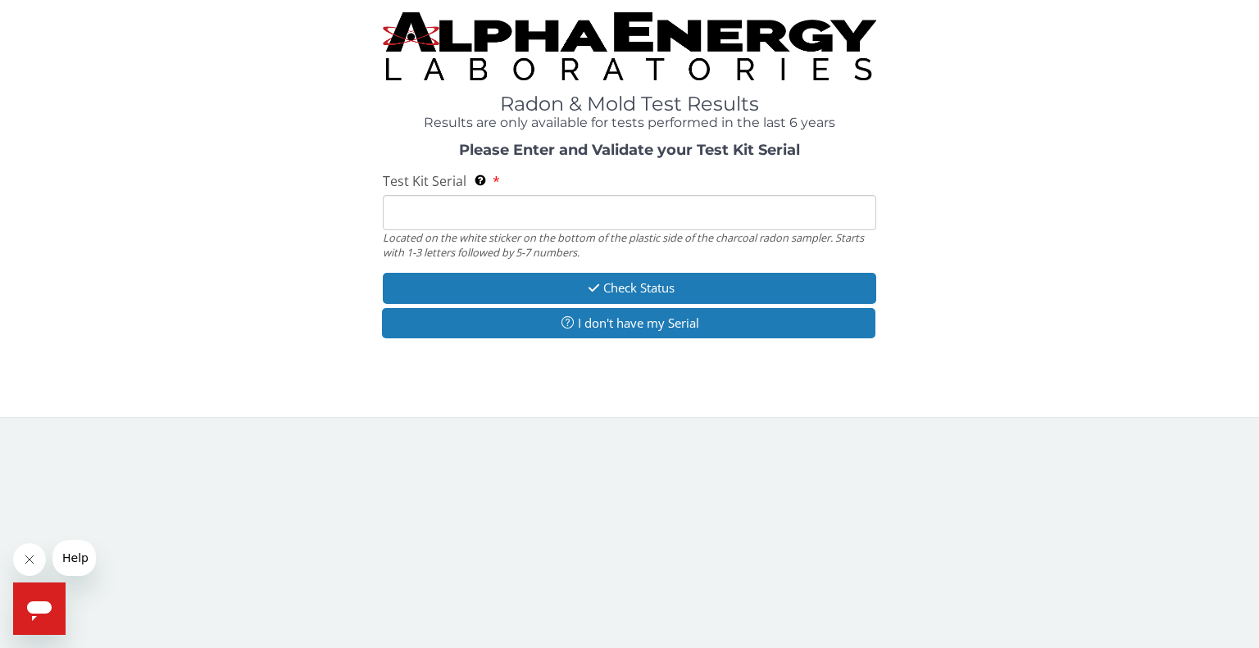
click at [523, 222] on input "Test Kit Serial Located on the white sticker on the bottom of the plastic side …" at bounding box center [629, 212] width 493 height 35
type input "RA218502"
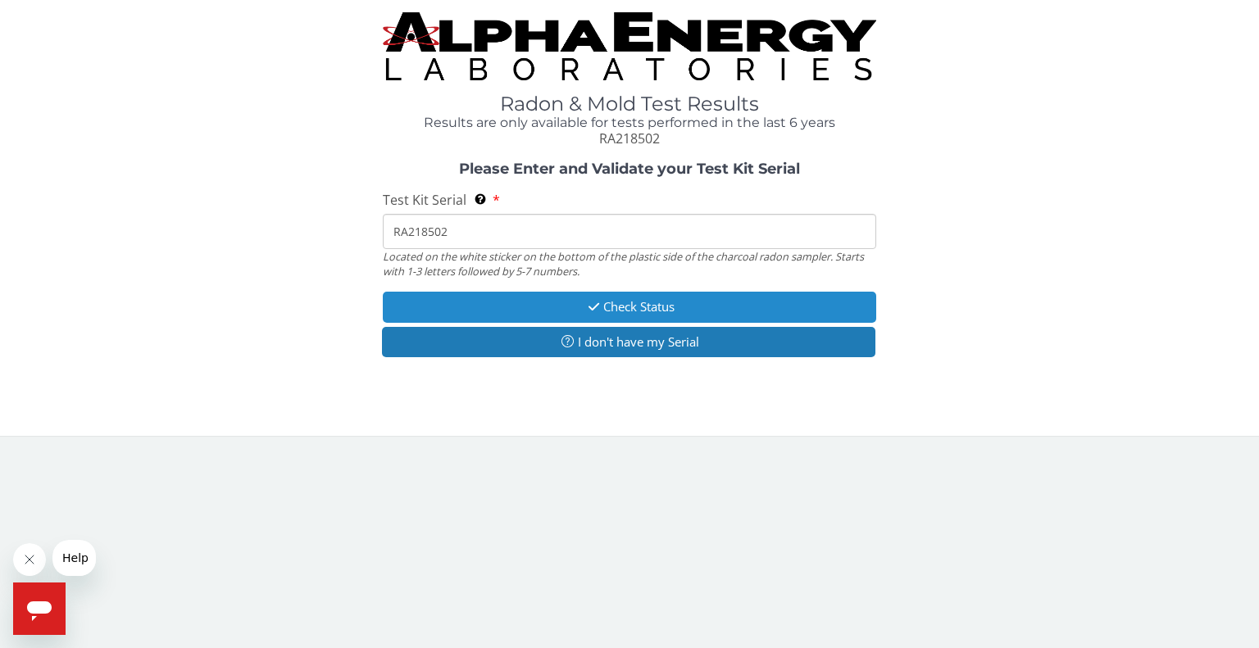
click at [565, 311] on button "Check Status" at bounding box center [629, 307] width 493 height 30
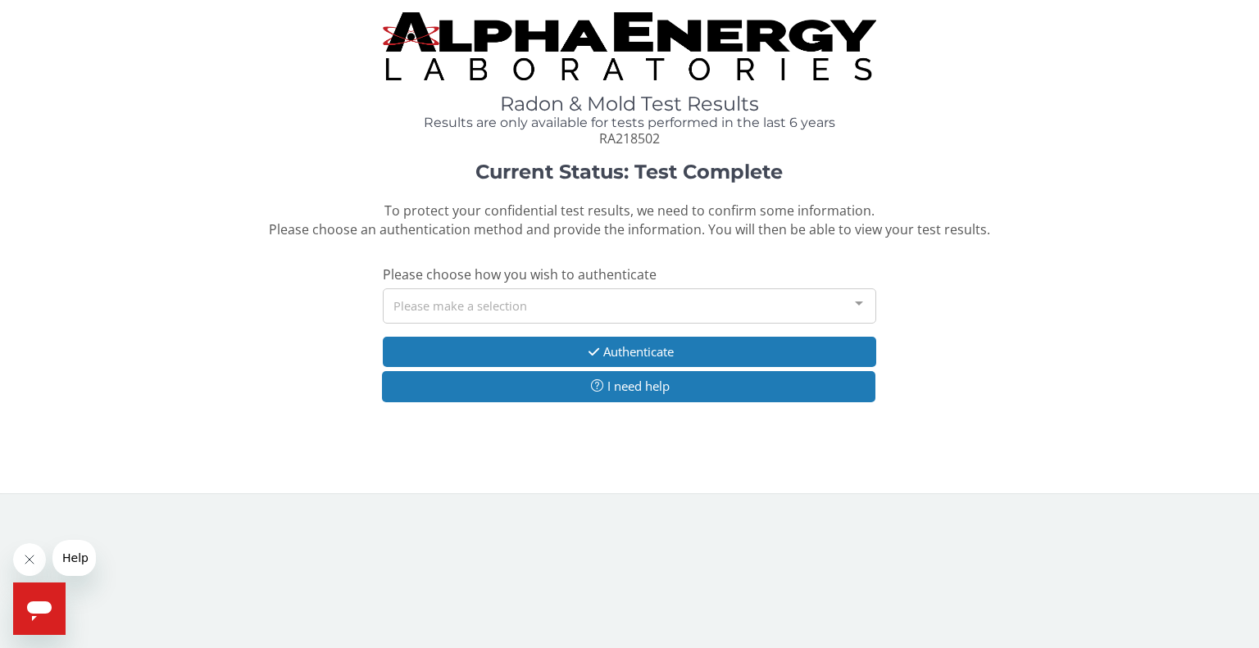
click at [595, 293] on div "Please make a selection" at bounding box center [629, 306] width 493 height 35
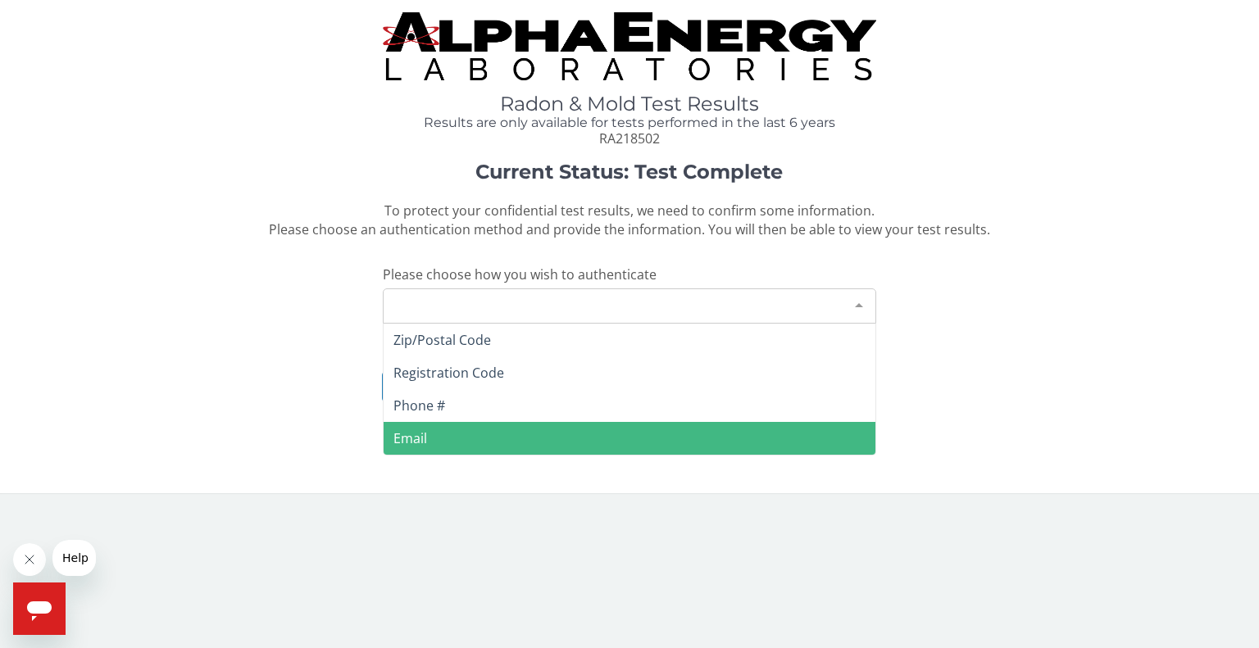
click at [475, 432] on span "Email" at bounding box center [630, 438] width 492 height 33
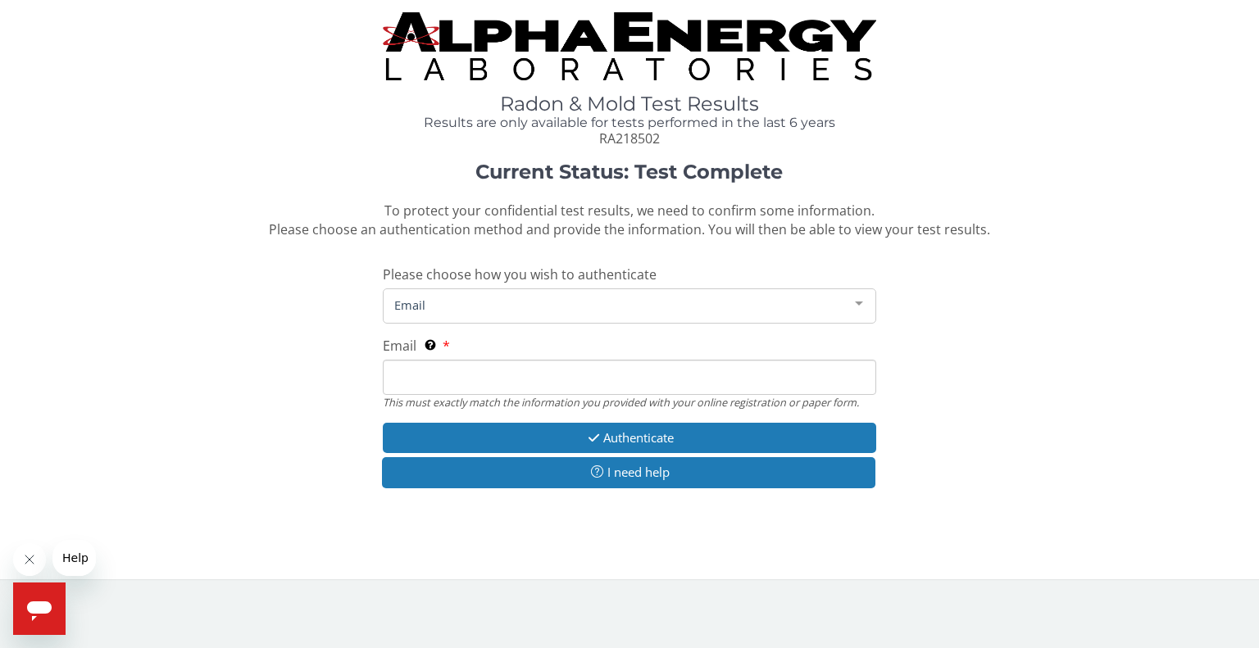
click at [514, 380] on input "Email This must exactly match the information you provided with your online reg…" at bounding box center [629, 377] width 493 height 35
type input "[EMAIL_ADDRESS][DOMAIN_NAME]"
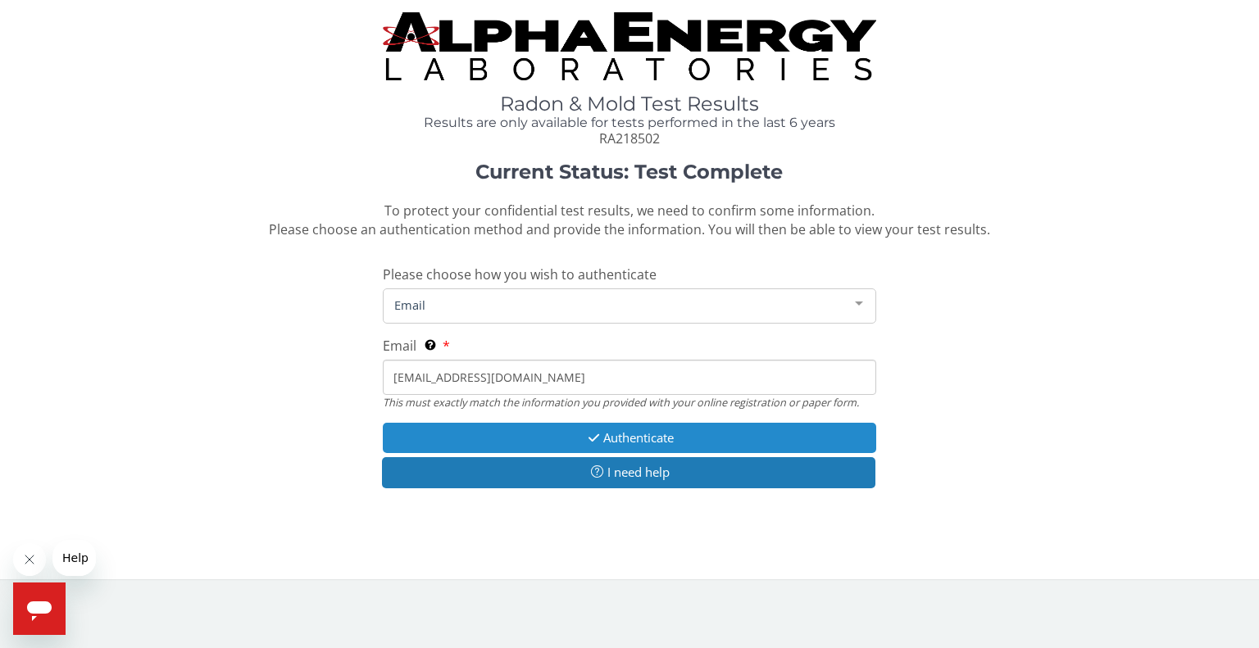
click at [516, 429] on button "Authenticate" at bounding box center [629, 438] width 493 height 30
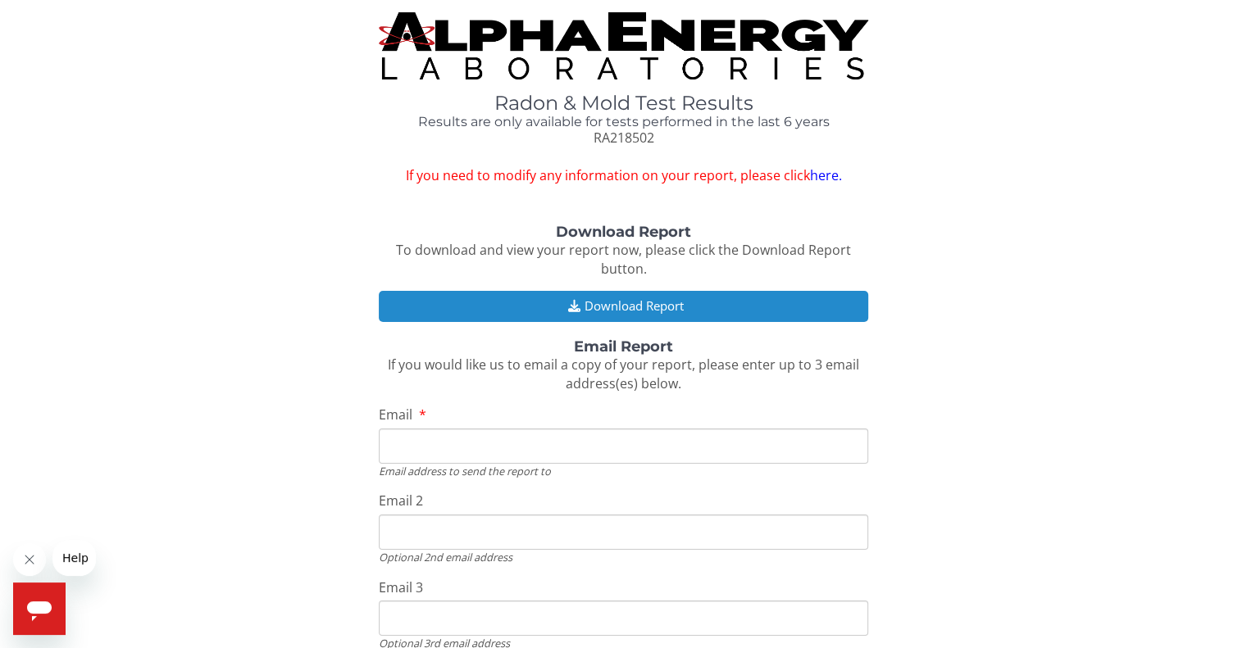
click at [606, 311] on button "Download Report" at bounding box center [623, 306] width 489 height 30
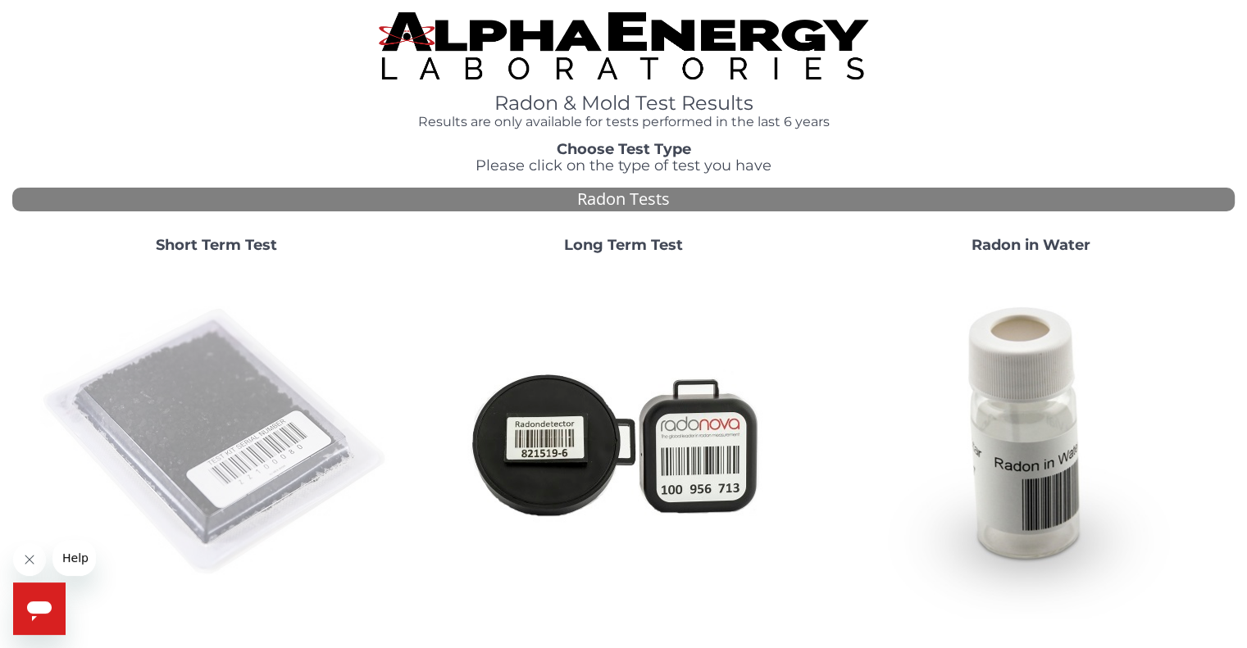
click at [288, 426] on img at bounding box center [216, 442] width 352 height 352
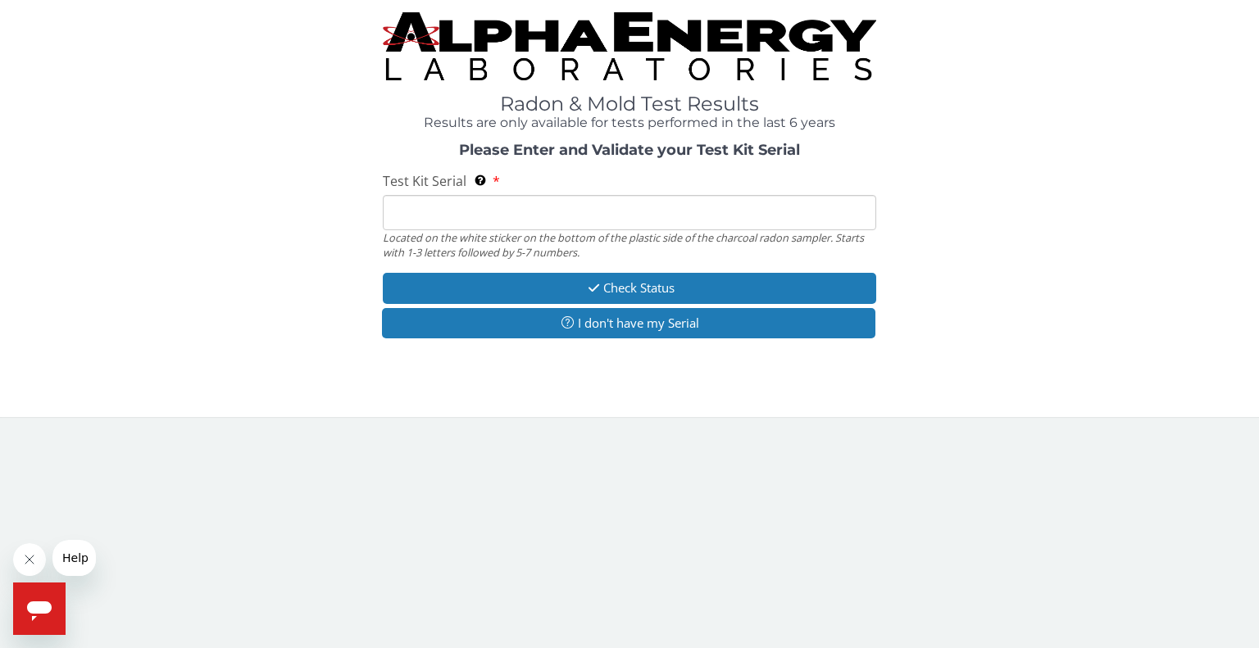
click at [460, 202] on input "Test Kit Serial Located on the white sticker on the bottom of the plastic side …" at bounding box center [629, 212] width 493 height 35
type input "RA218530"
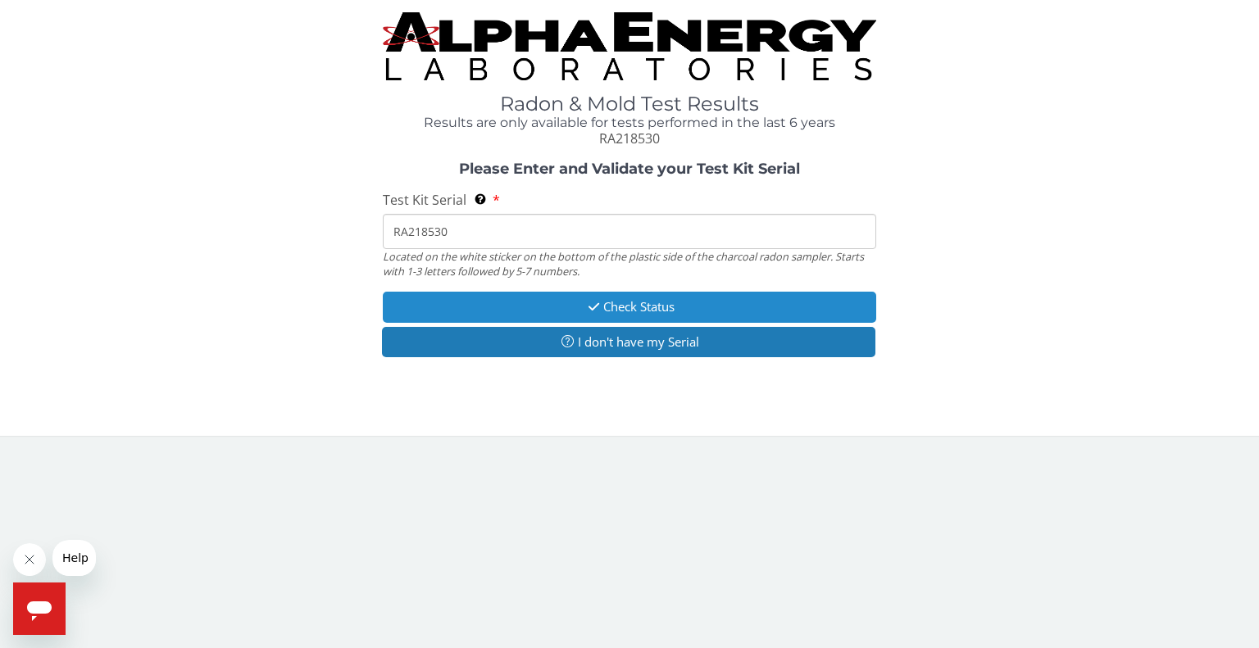
click at [566, 307] on button "Check Status" at bounding box center [629, 307] width 493 height 30
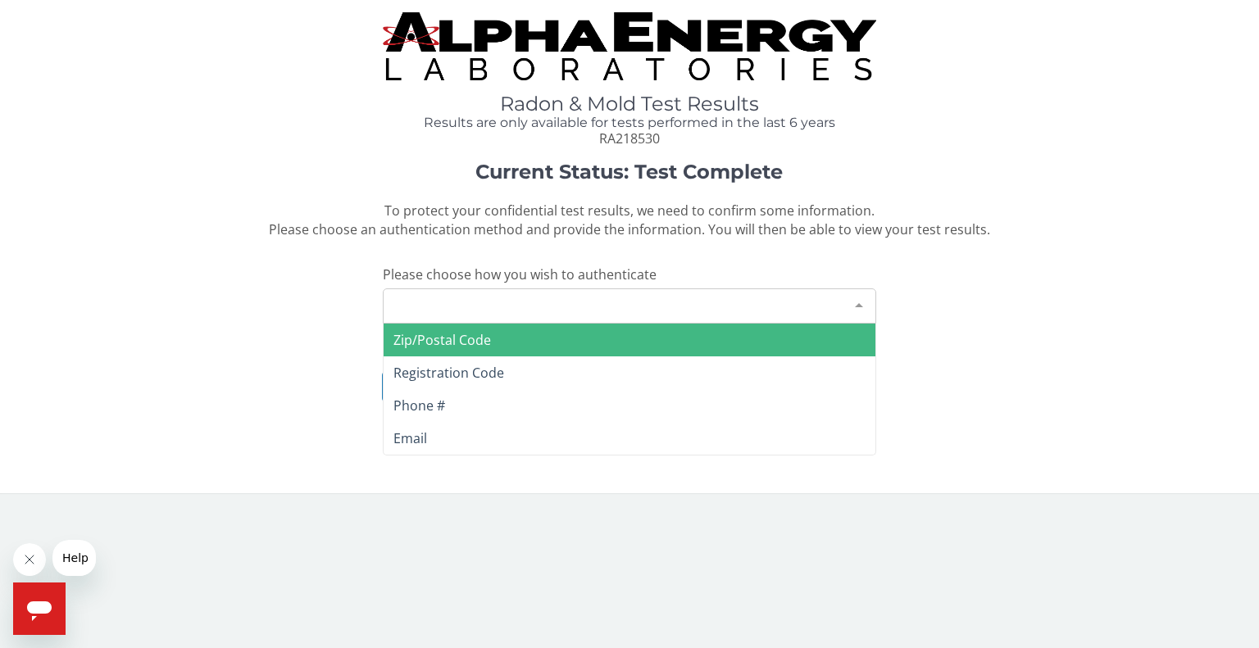
click at [738, 320] on div "Please make a selection" at bounding box center [629, 306] width 493 height 35
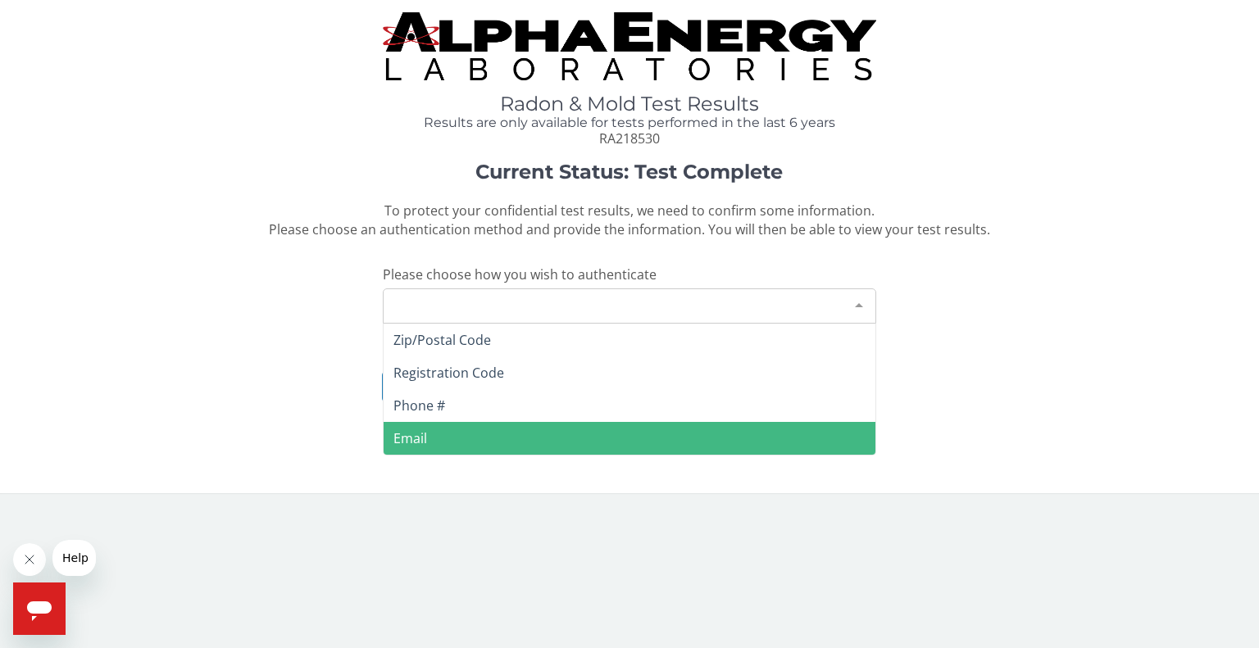
click at [523, 438] on span "Email" at bounding box center [630, 438] width 492 height 33
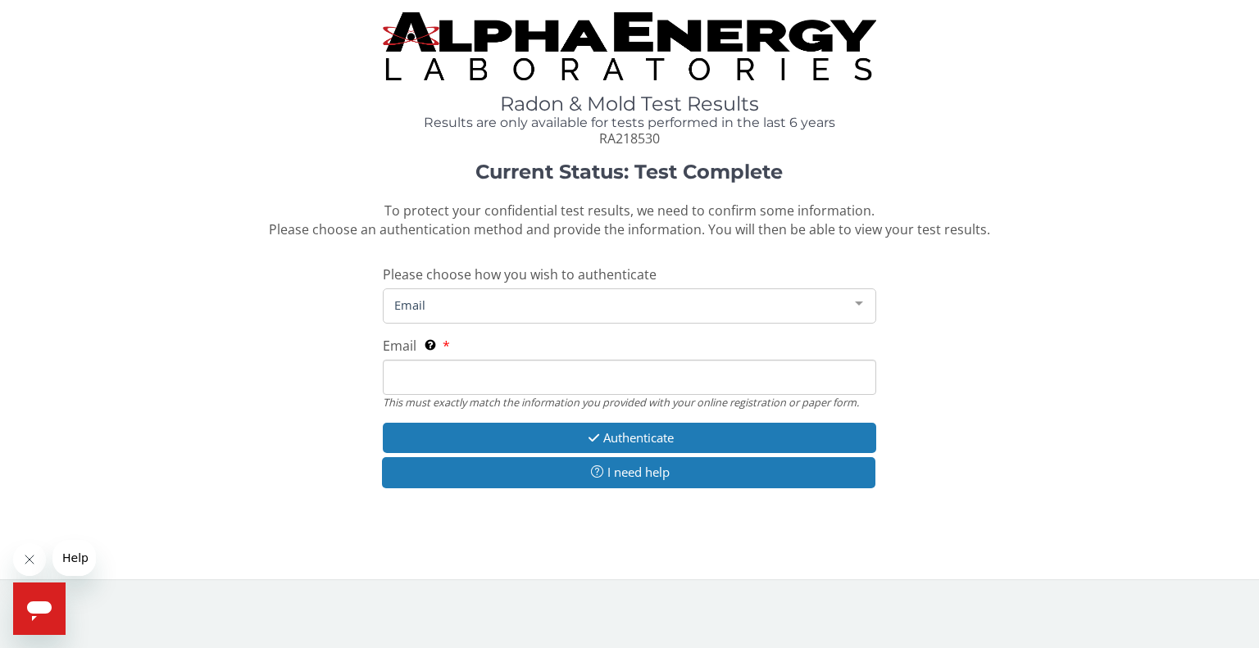
click at [527, 386] on input "Email This must exactly match the information you provided with your online reg…" at bounding box center [629, 377] width 493 height 35
type input "[EMAIL_ADDRESS][DOMAIN_NAME]"
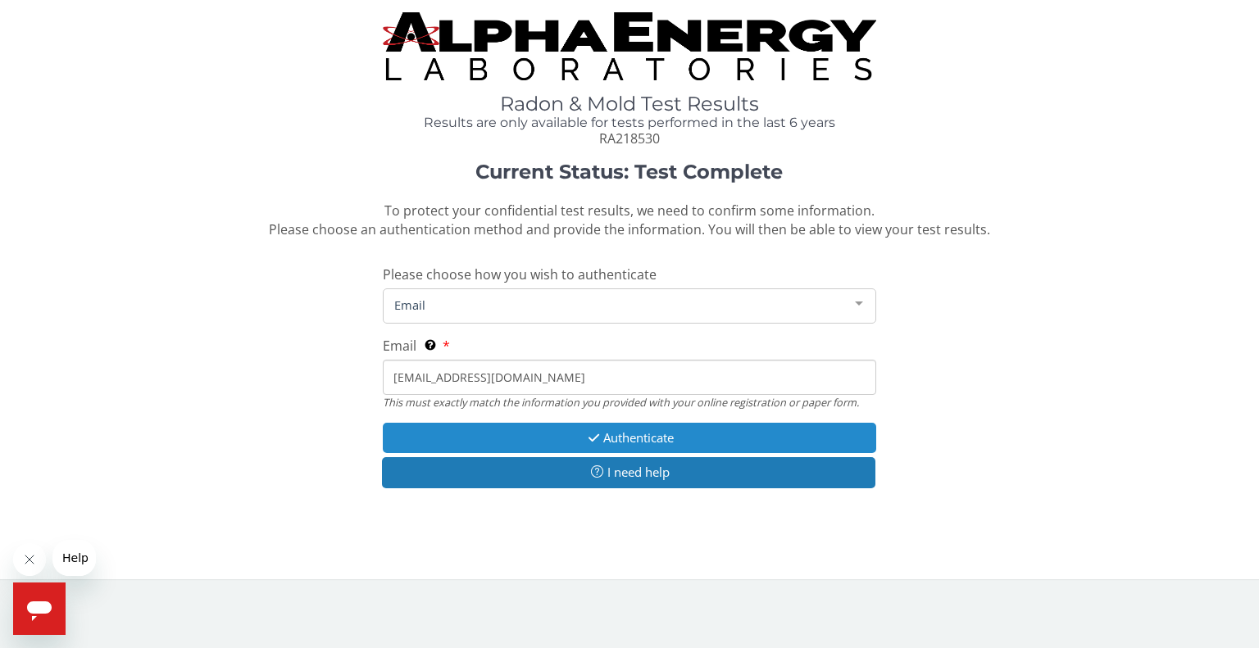
click at [527, 444] on button "Authenticate" at bounding box center [629, 438] width 493 height 30
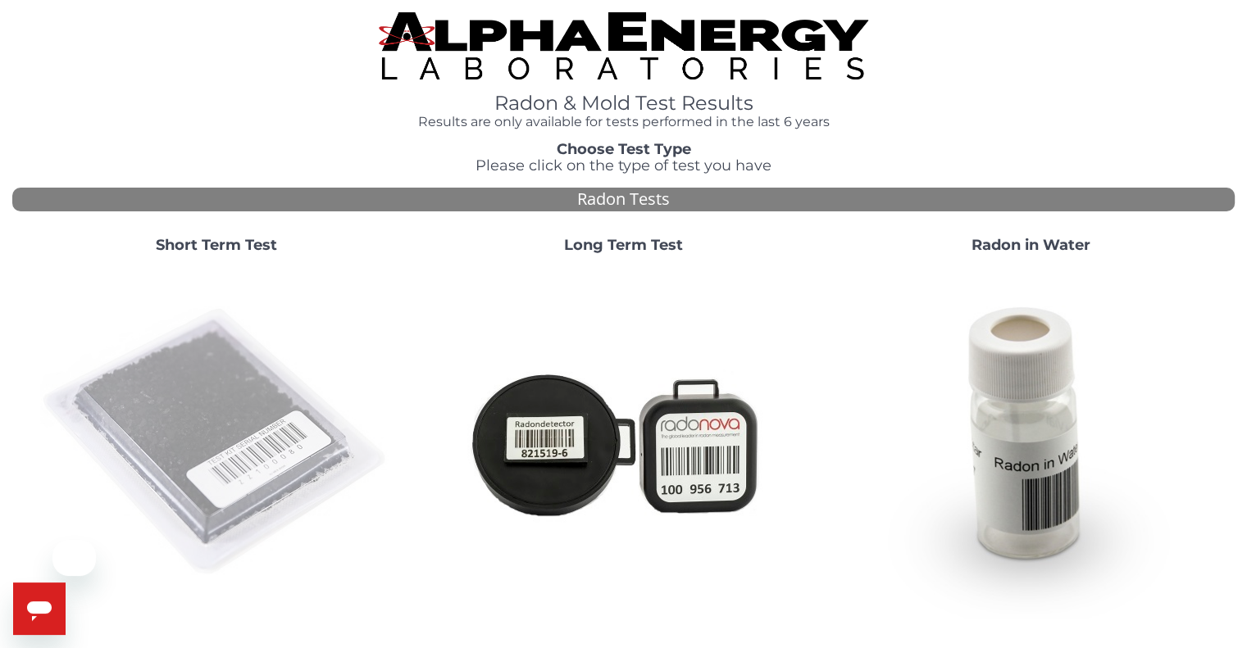
click at [184, 383] on img at bounding box center [216, 442] width 352 height 352
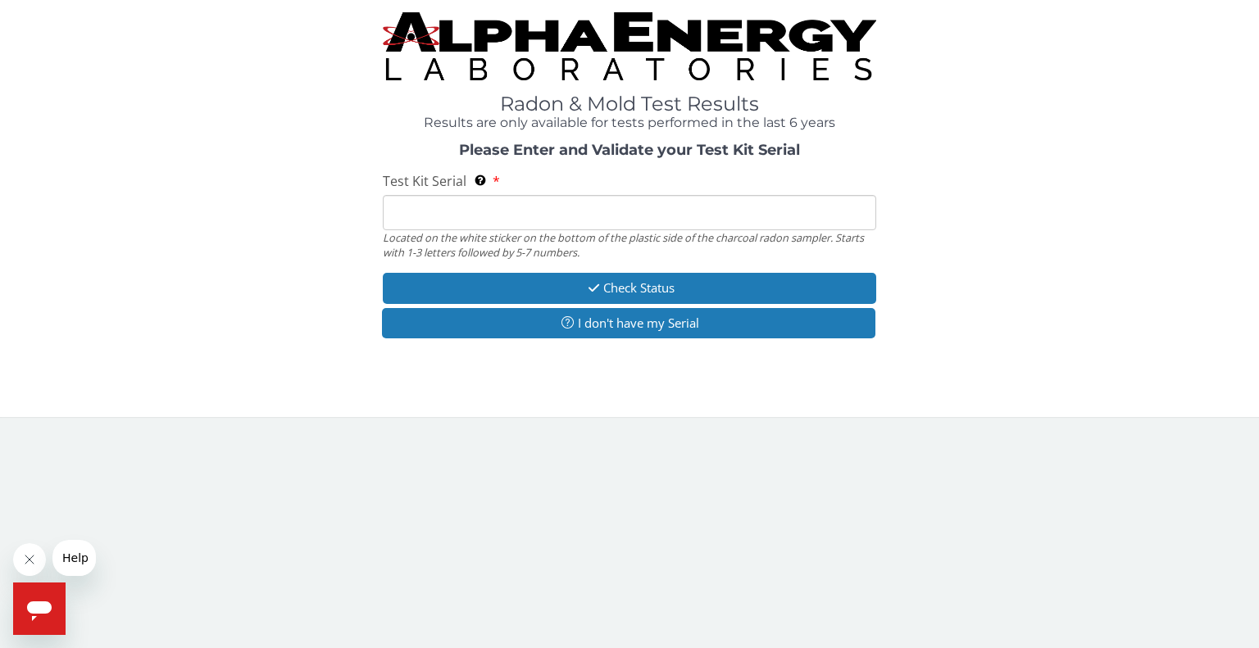
click at [489, 207] on input "Test Kit Serial Located on the white sticker on the bottom of the plastic side …" at bounding box center [629, 212] width 493 height 35
paste input "RA218530"
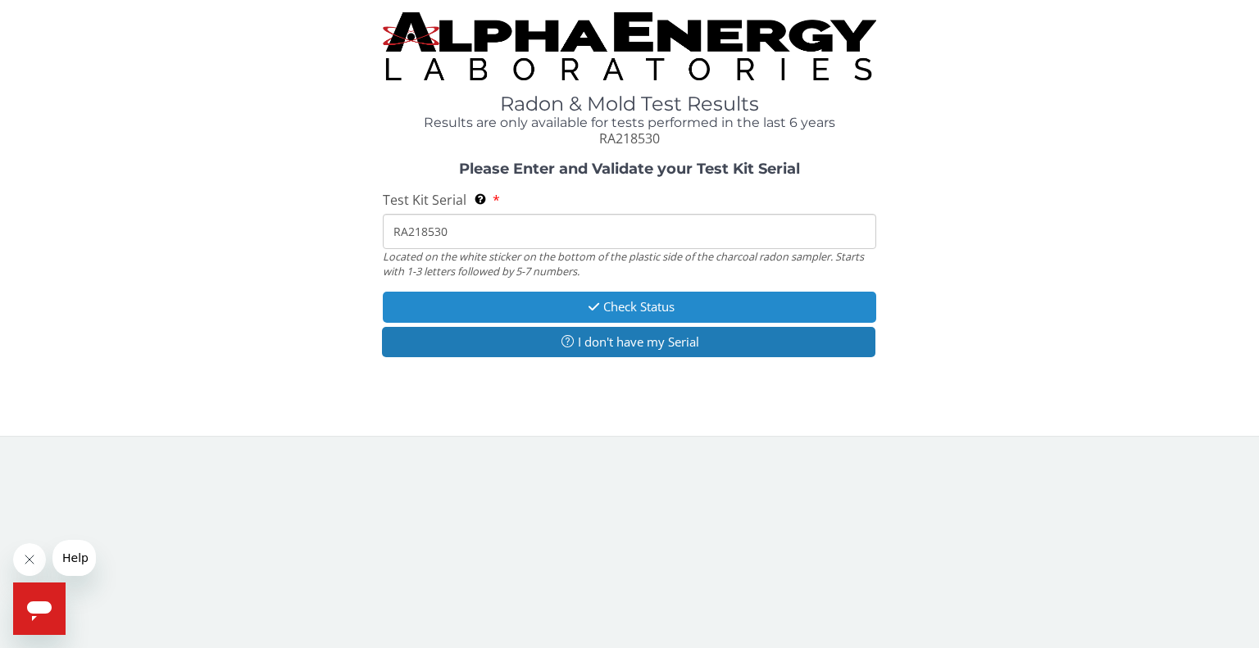
type input "RA218530"
click at [494, 302] on button "Check Status" at bounding box center [629, 307] width 493 height 30
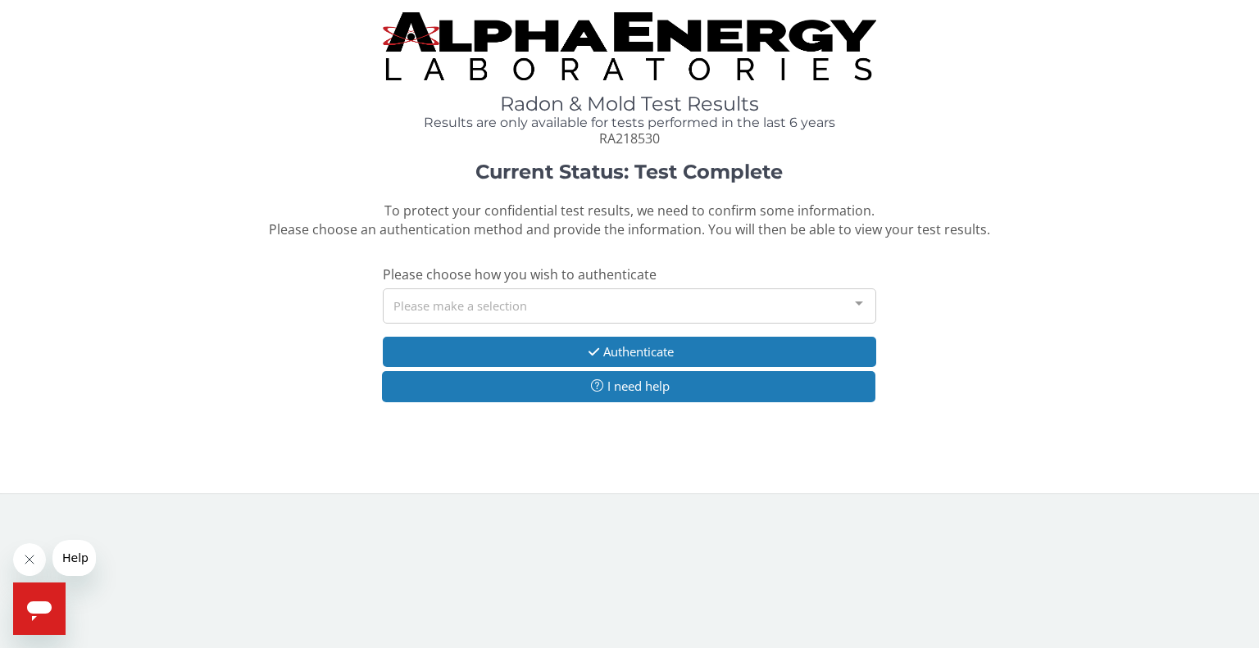
click at [508, 308] on div "Please make a selection" at bounding box center [629, 306] width 493 height 35
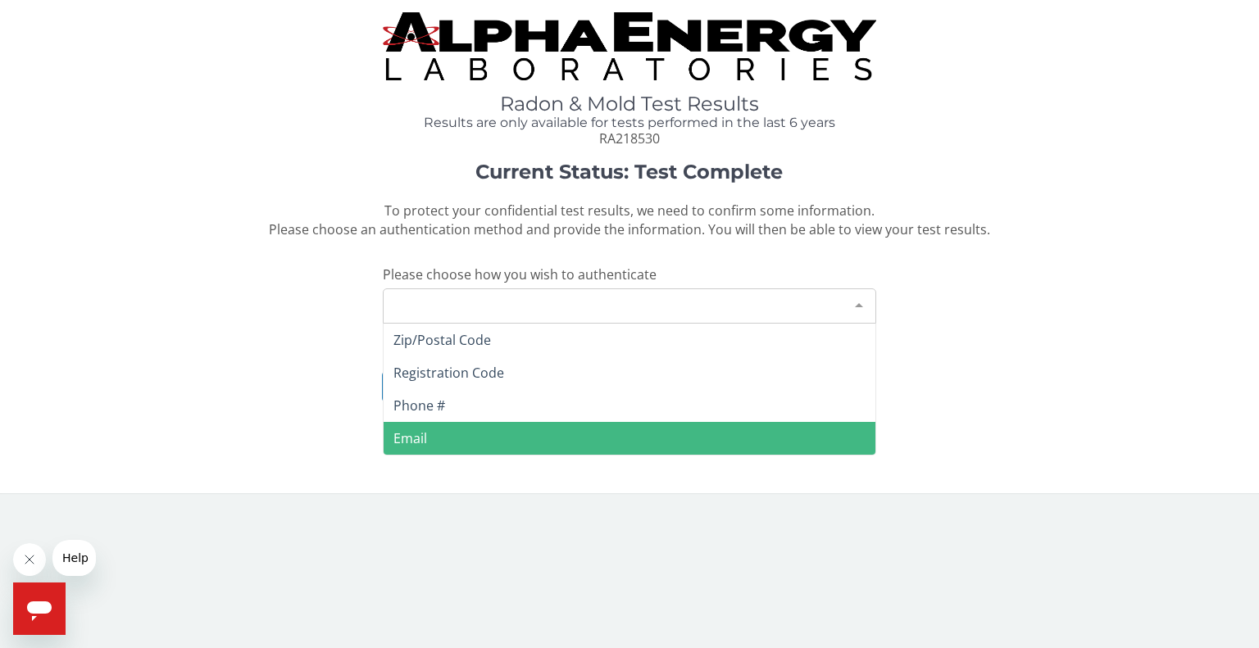
click at [452, 427] on span "Email" at bounding box center [630, 438] width 492 height 33
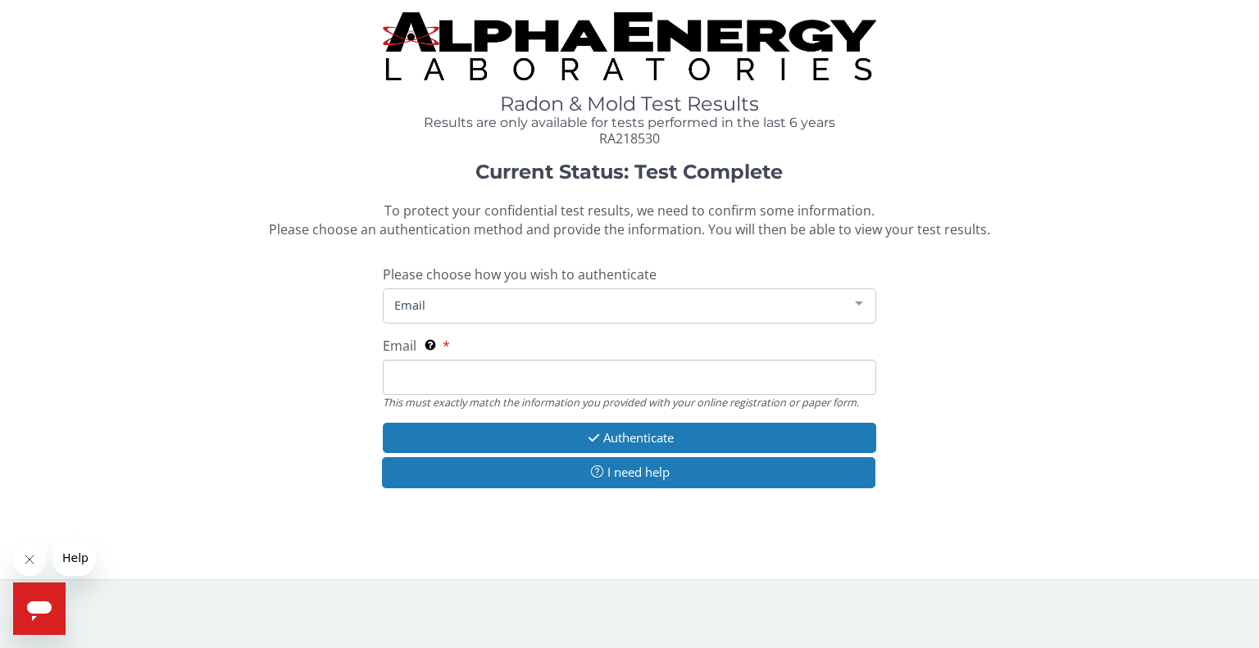
click at [470, 372] on input "Email This must exactly match the information you provided with your online reg…" at bounding box center [629, 377] width 493 height 35
type input "[EMAIL_ADDRESS][DOMAIN_NAME]"
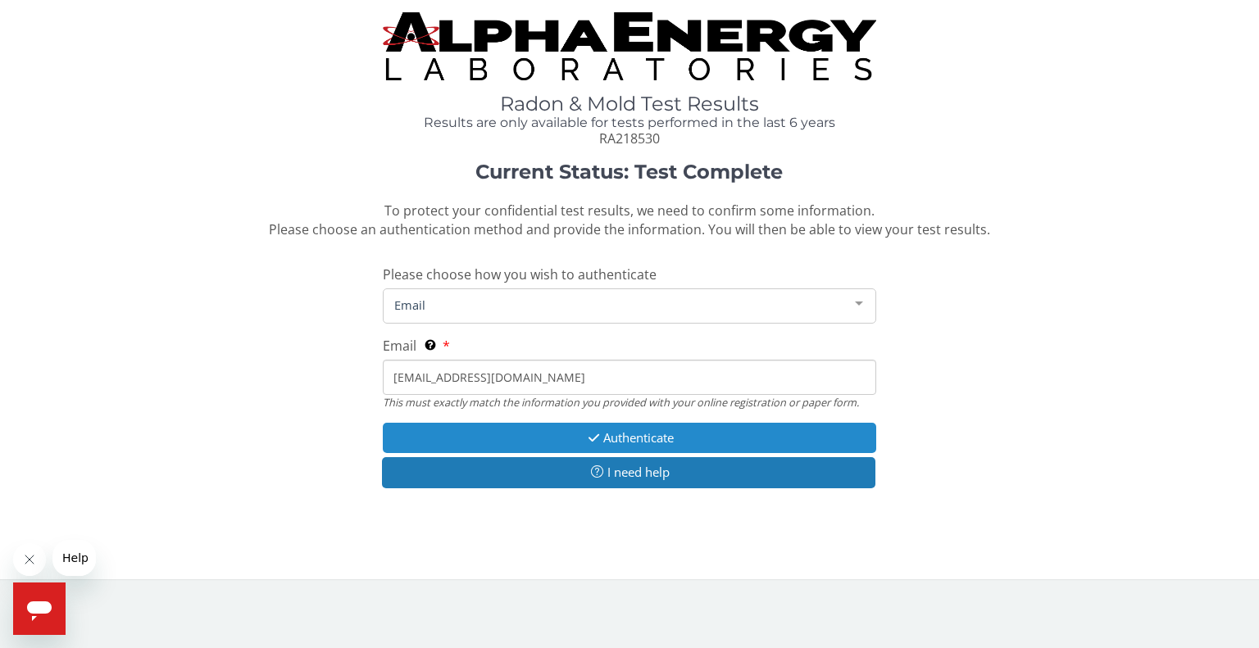
click at [479, 431] on button "Authenticate" at bounding box center [629, 438] width 493 height 30
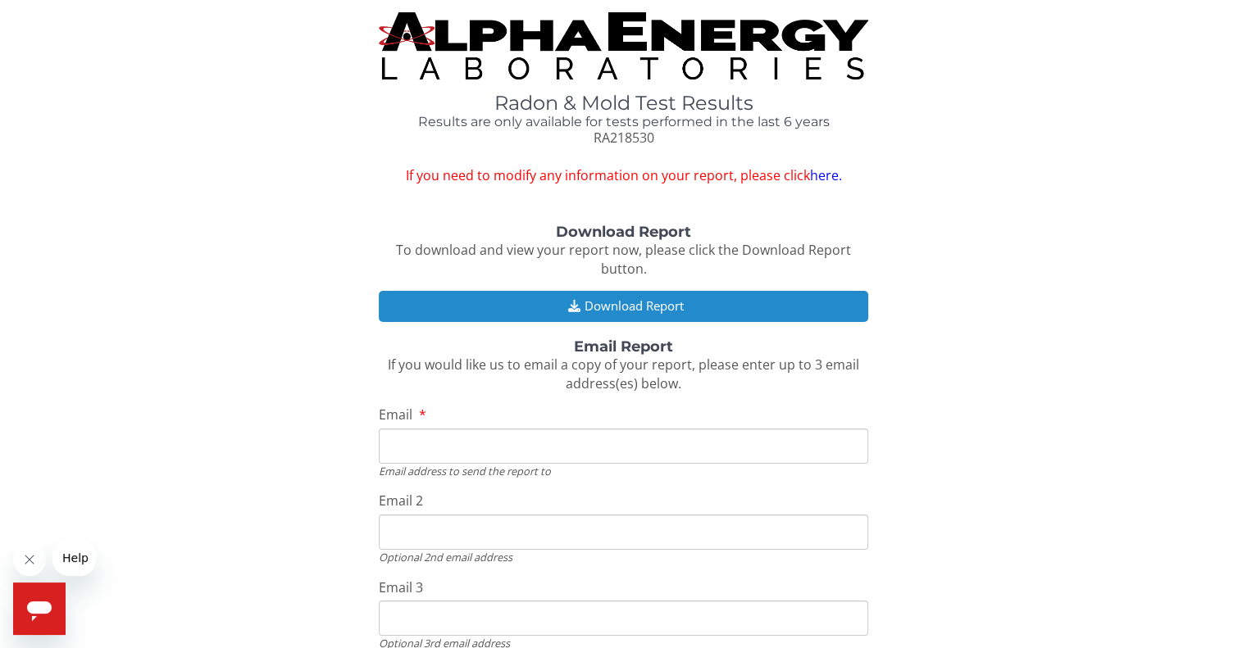
click at [598, 301] on button "Download Report" at bounding box center [623, 306] width 489 height 30
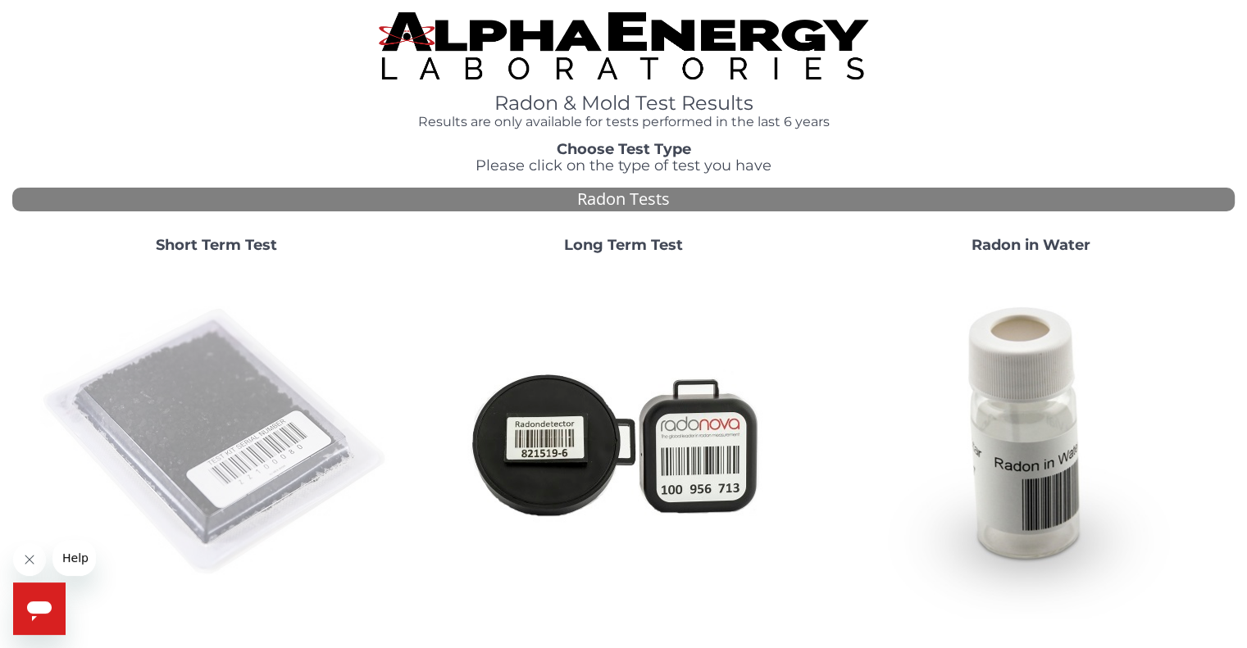
click at [235, 413] on img at bounding box center [216, 442] width 352 height 352
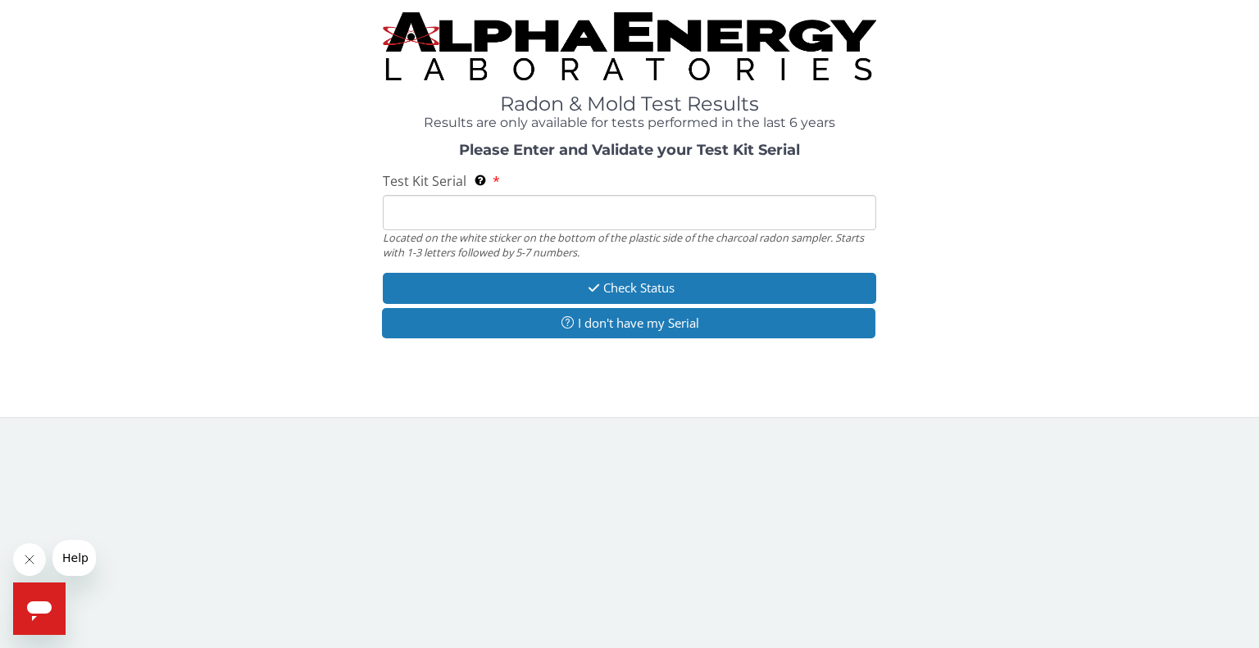
click at [475, 210] on input "Test Kit Serial Located on the white sticker on the bottom of the plastic side …" at bounding box center [629, 212] width 493 height 35
paste input "RA218010"
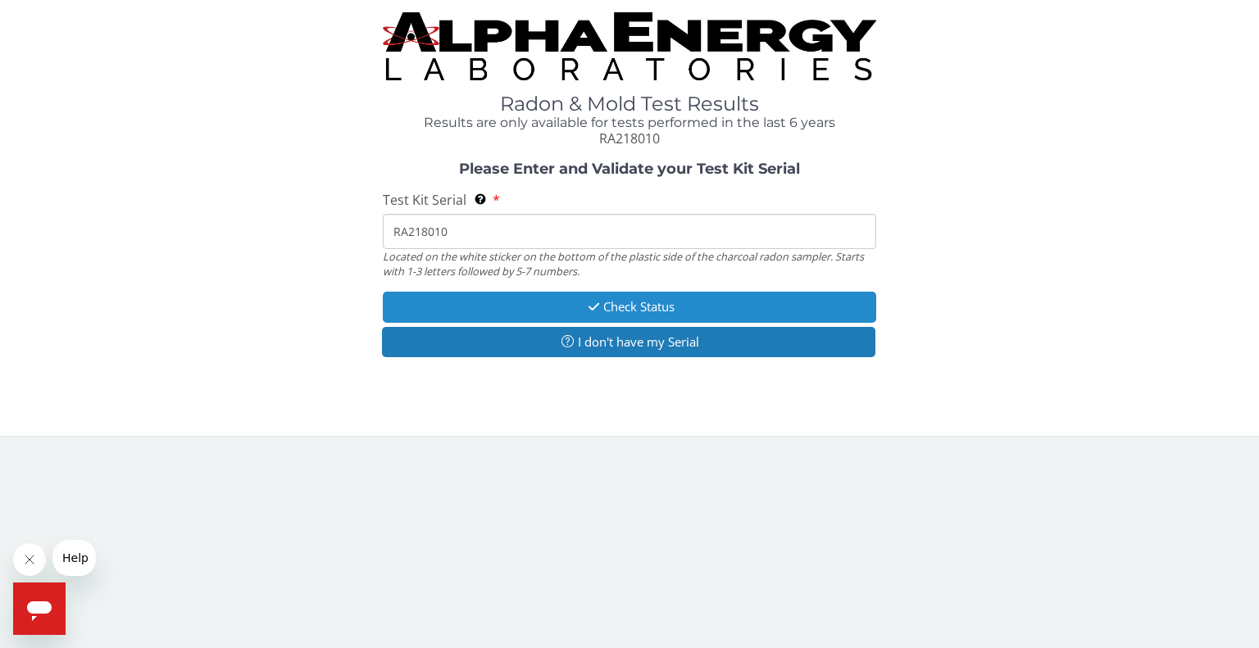
type input "RA218010"
click at [597, 307] on icon "button" at bounding box center [593, 307] width 19 height 12
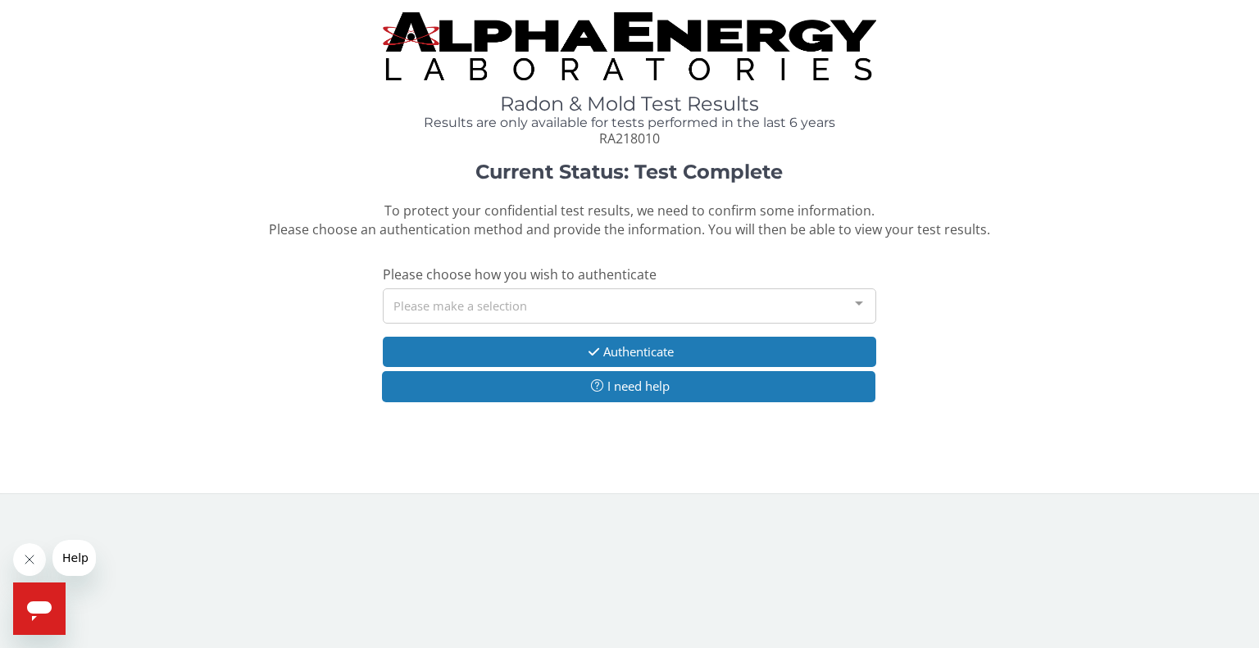
click at [605, 307] on div "Please make a selection" at bounding box center [629, 306] width 493 height 35
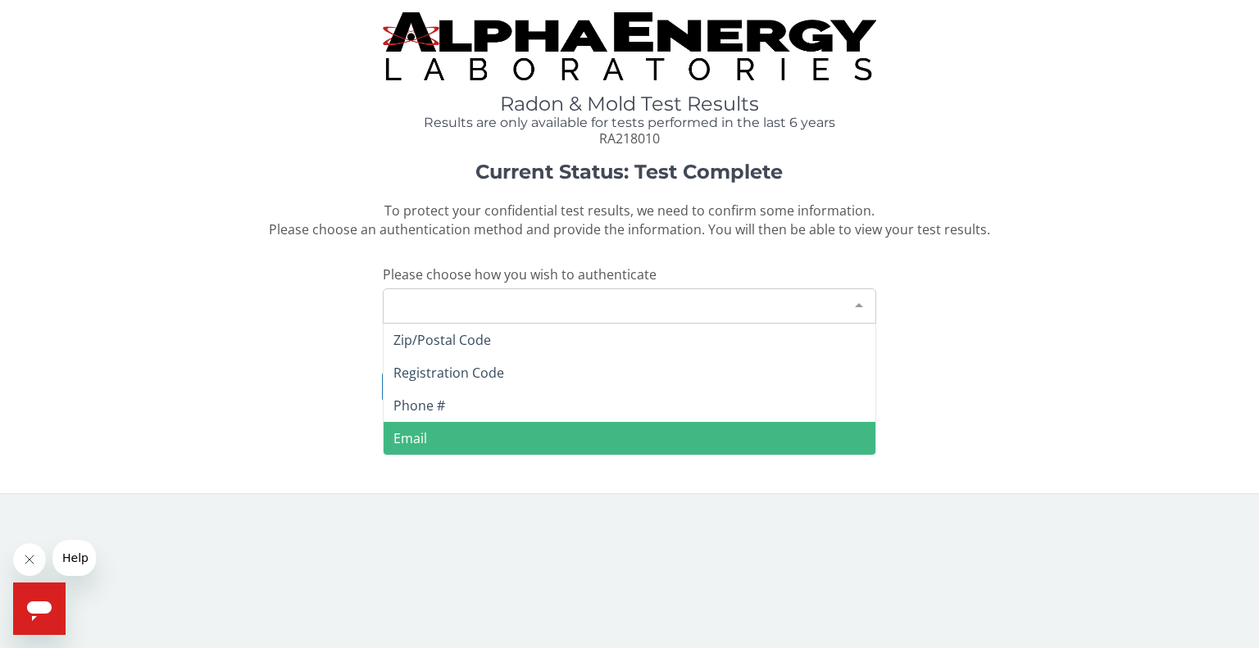
click at [498, 432] on span "Email" at bounding box center [630, 438] width 492 height 33
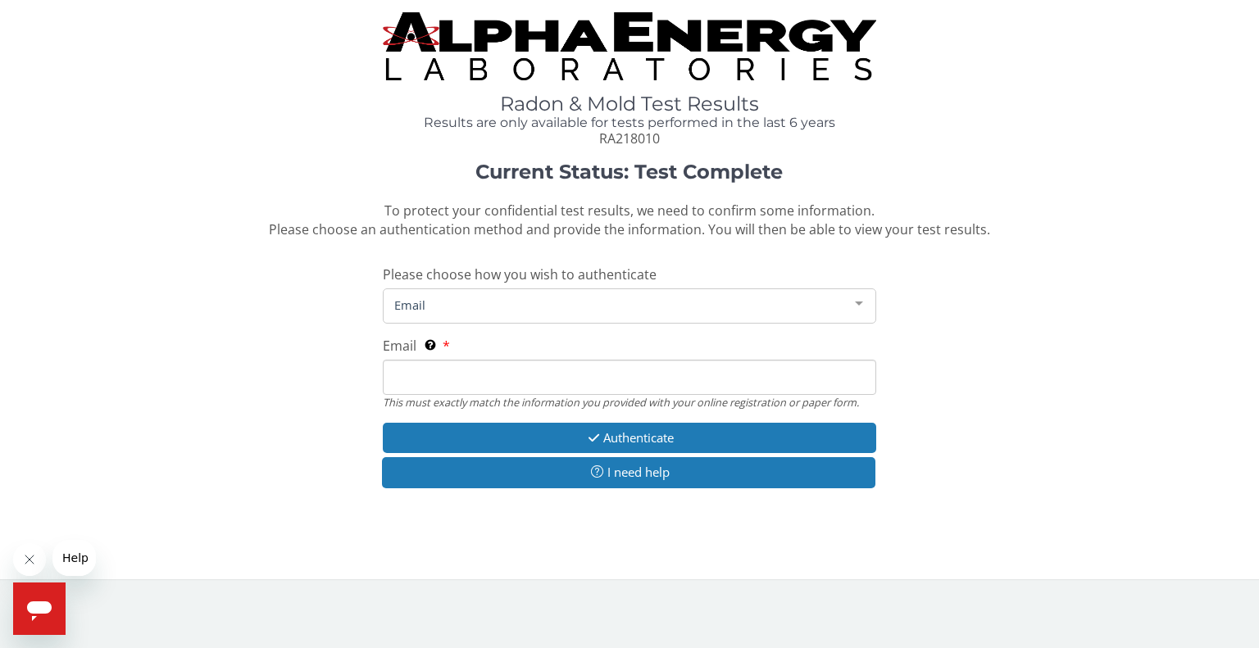
click at [525, 372] on input "Email This must exactly match the information you provided with your online reg…" at bounding box center [629, 377] width 493 height 35
type input "[EMAIL_ADDRESS][DOMAIN_NAME]"
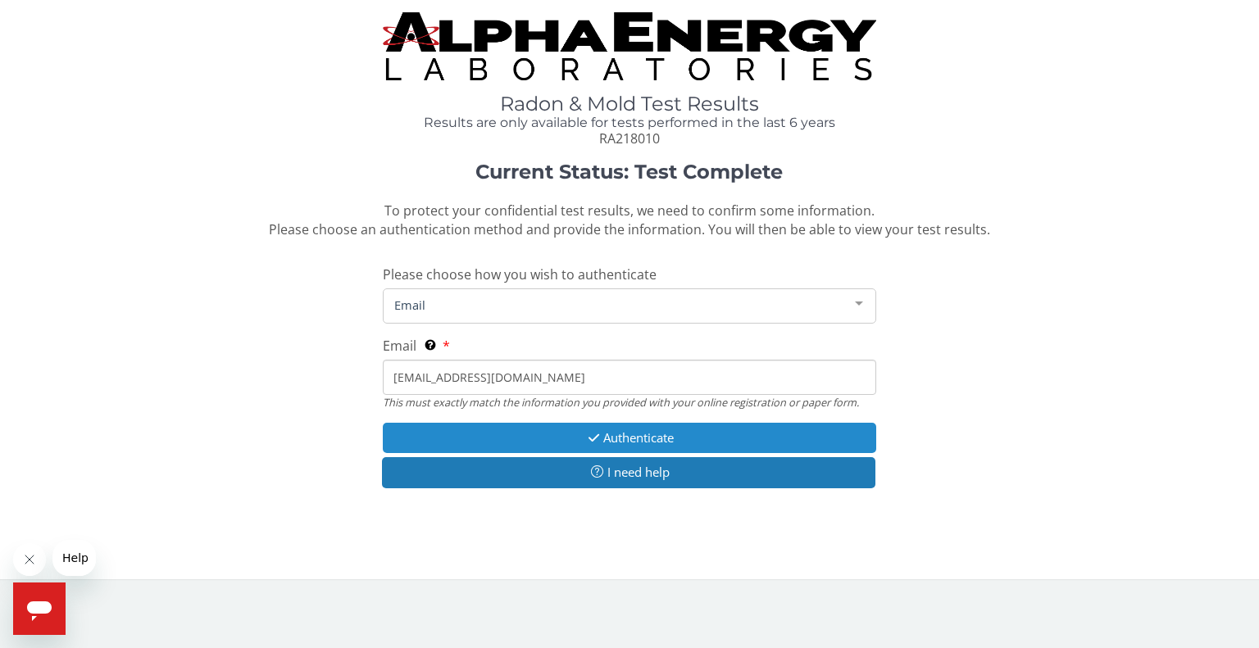
click at [516, 435] on button "Authenticate" at bounding box center [629, 438] width 493 height 30
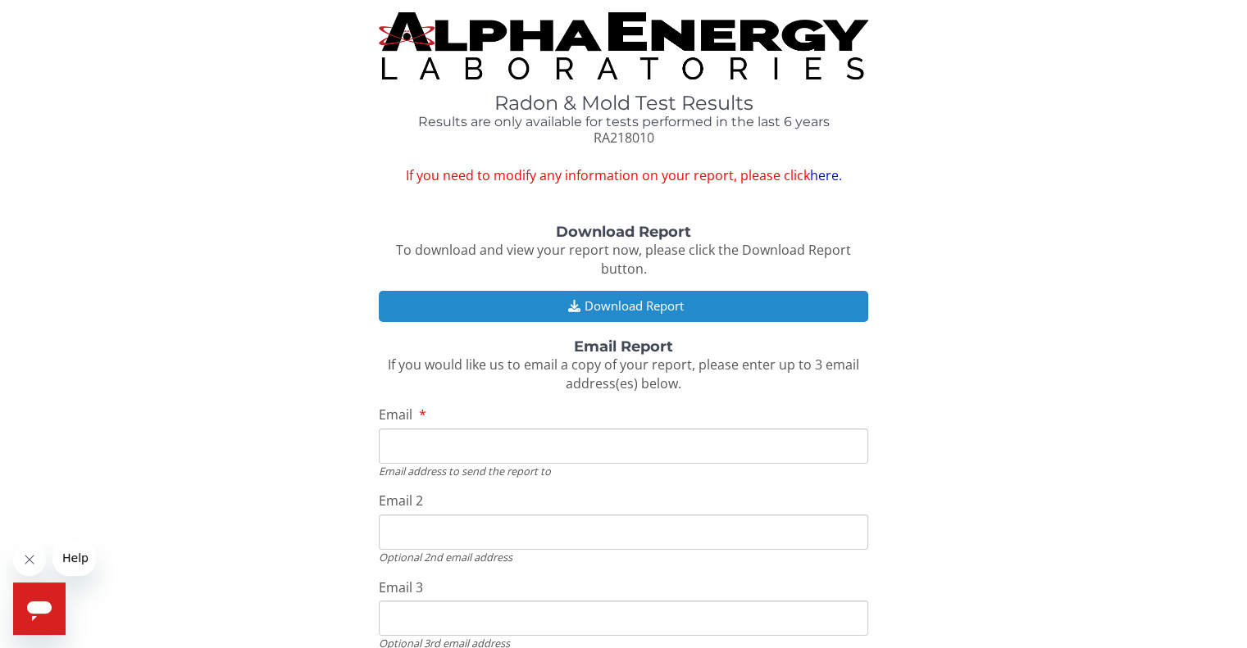
click at [616, 310] on button "Download Report" at bounding box center [623, 306] width 489 height 30
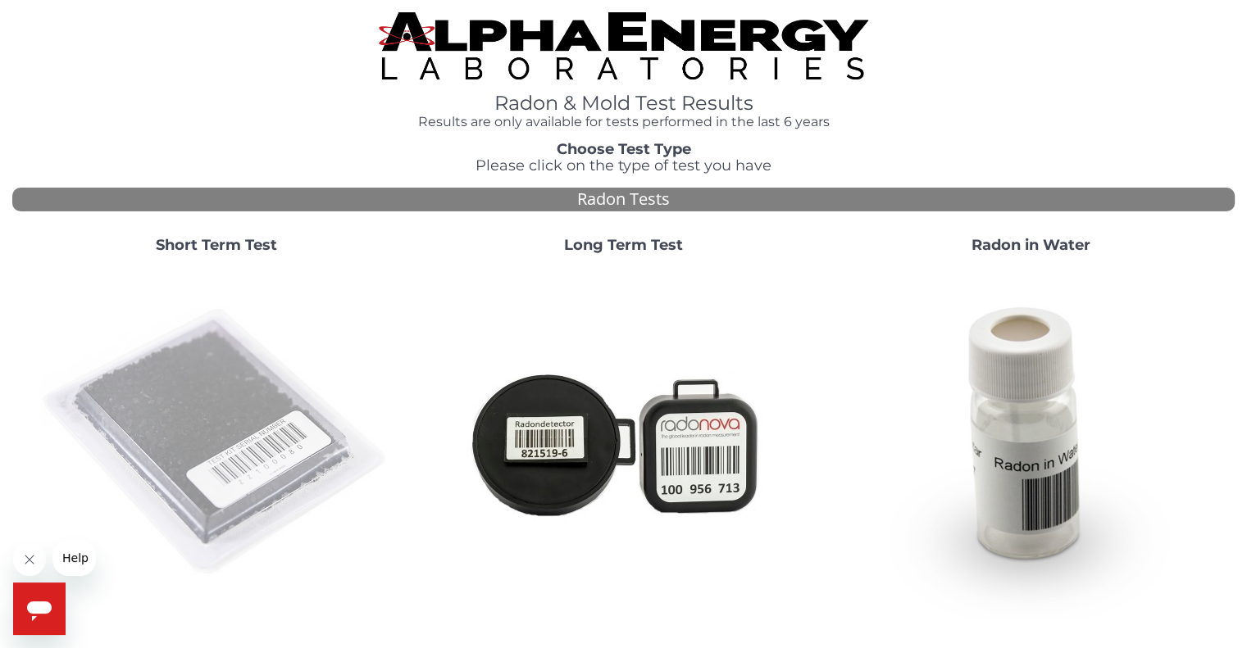
click at [239, 424] on img at bounding box center [216, 442] width 352 height 352
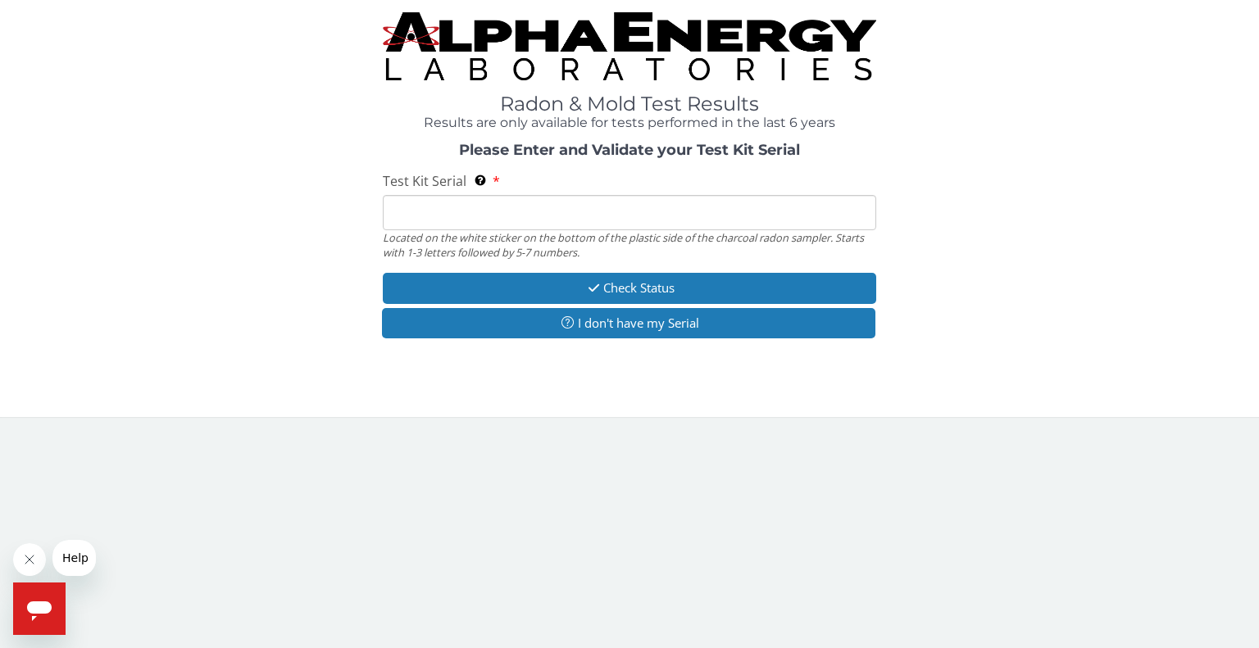
click at [589, 210] on input "Test Kit Serial Located on the white sticker on the bottom of the plastic side …" at bounding box center [629, 212] width 493 height 35
paste input "RA218014"
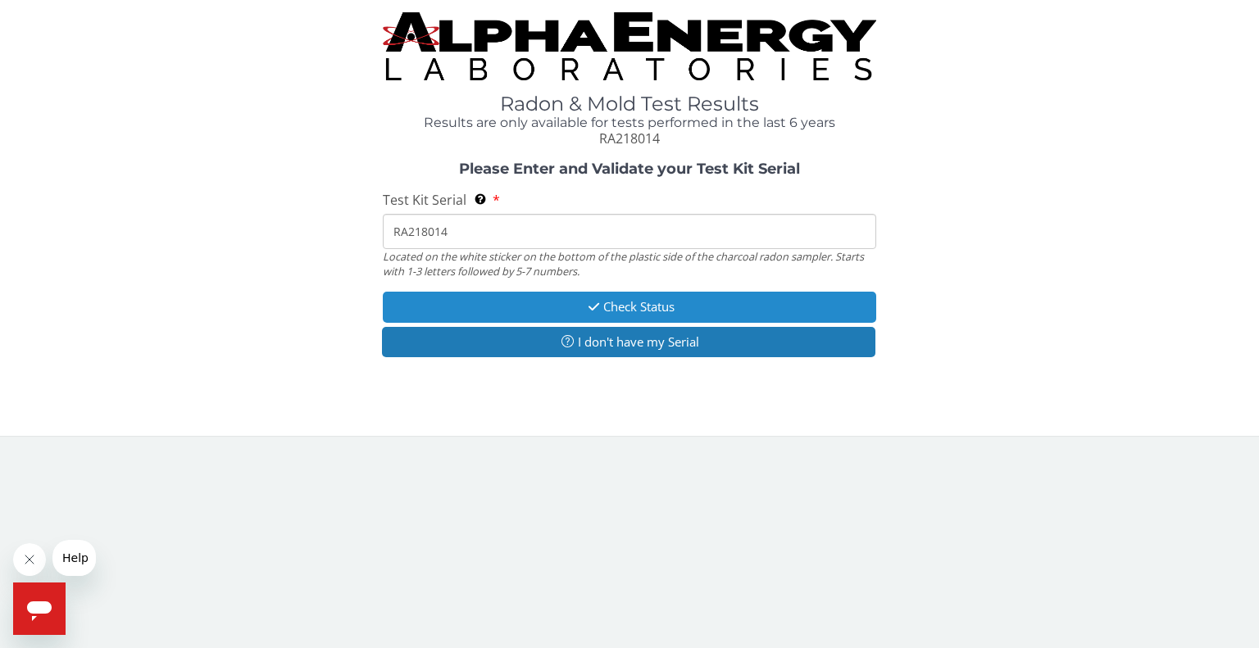
type input "RA218014"
click at [493, 298] on button "Check Status" at bounding box center [629, 307] width 493 height 30
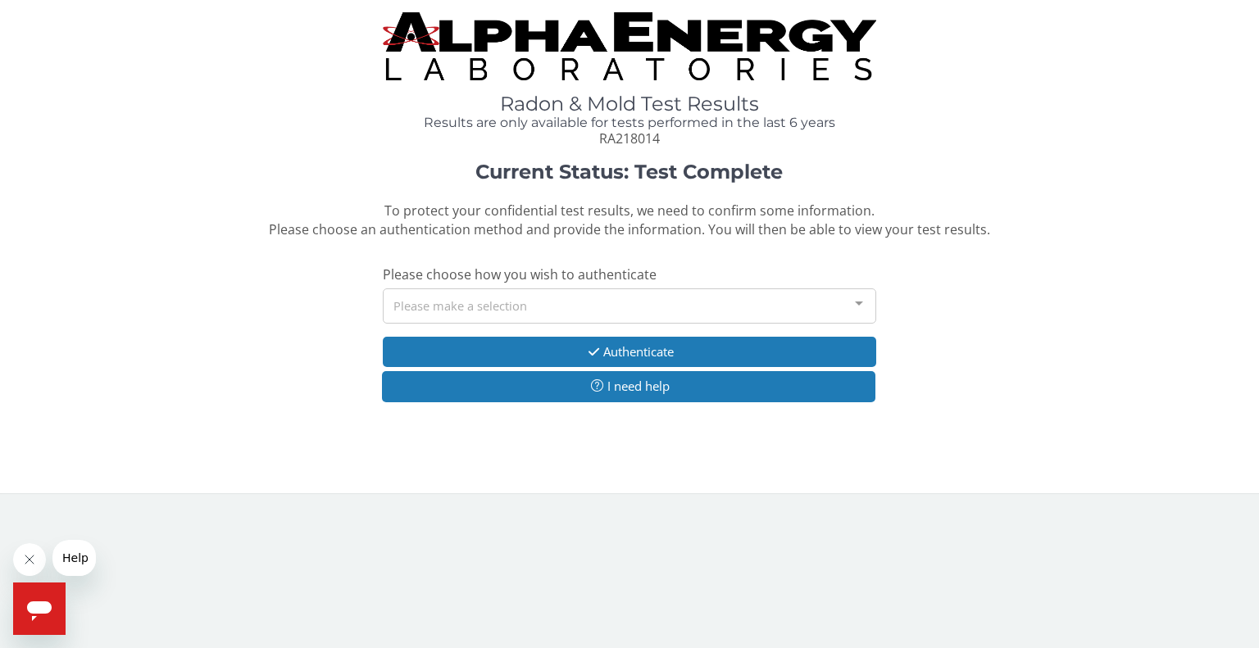
click at [493, 298] on div "Please make a selection" at bounding box center [629, 306] width 493 height 35
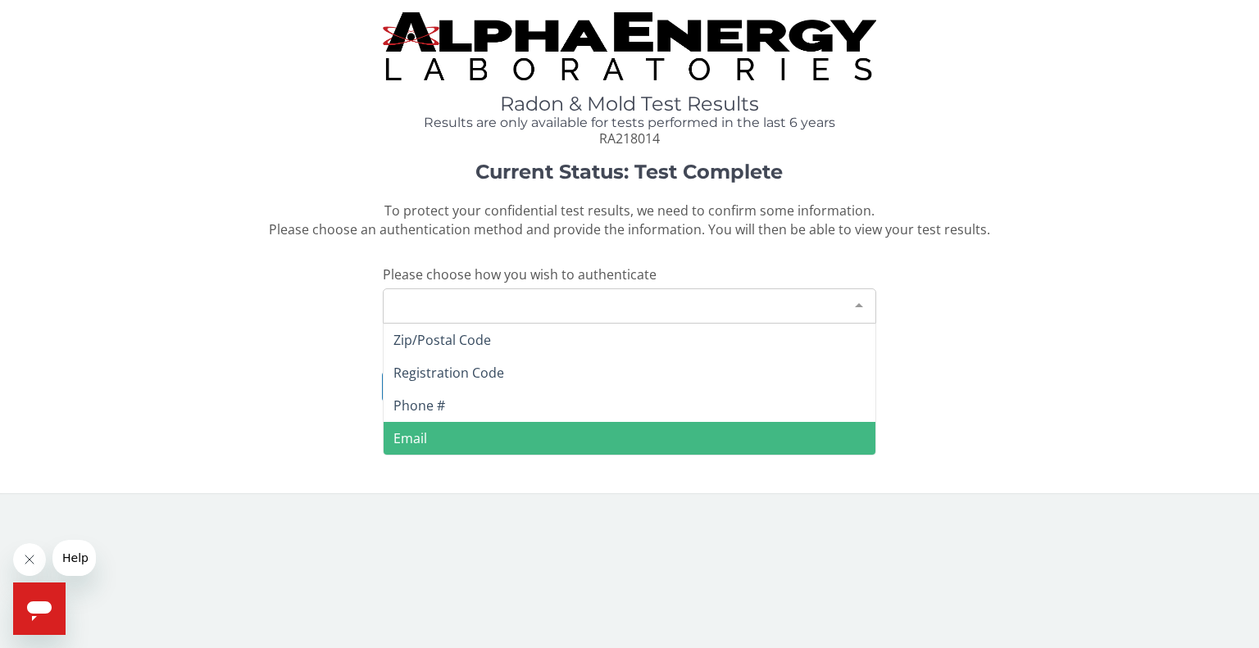
click at [442, 432] on span "Email" at bounding box center [630, 438] width 492 height 33
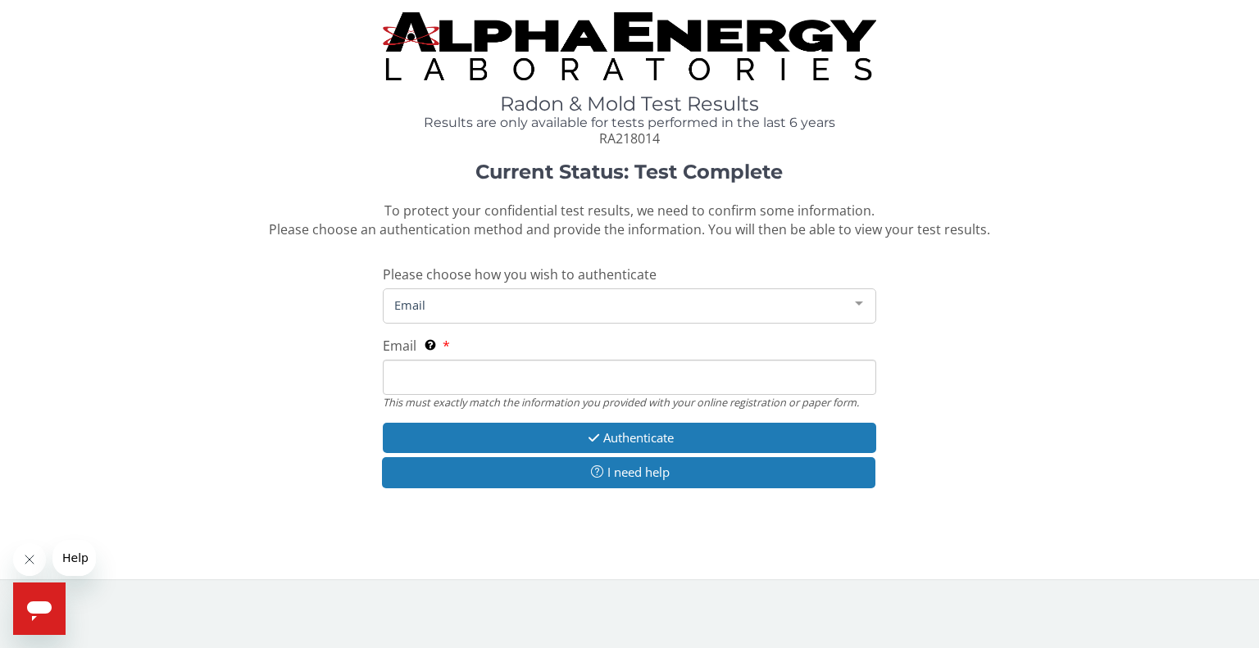
click at [443, 381] on input "Email This must exactly match the information you provided with your online reg…" at bounding box center [629, 377] width 493 height 35
drag, startPoint x: 463, startPoint y: 393, endPoint x: 426, endPoint y: 383, distance: 38.4
click at [426, 383] on input "Email This must exactly match the information you provided with your online reg…" at bounding box center [629, 377] width 493 height 35
type input "[EMAIL_ADDRESS][DOMAIN_NAME]"
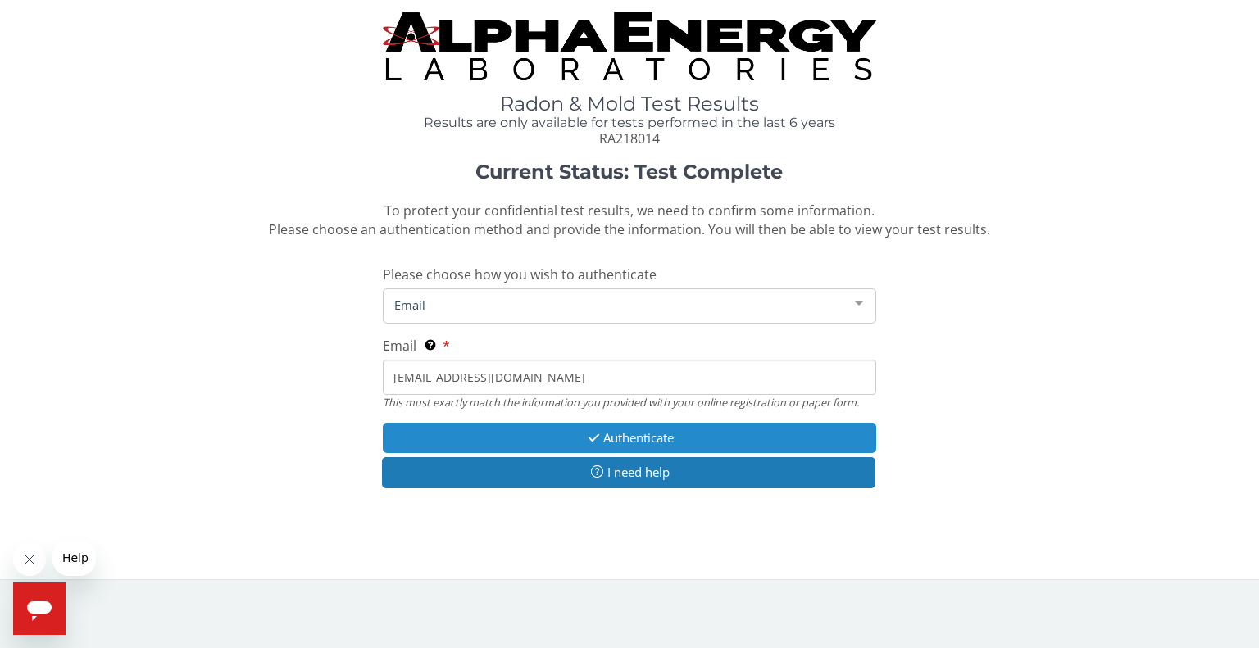
click at [489, 438] on button "Authenticate" at bounding box center [629, 438] width 493 height 30
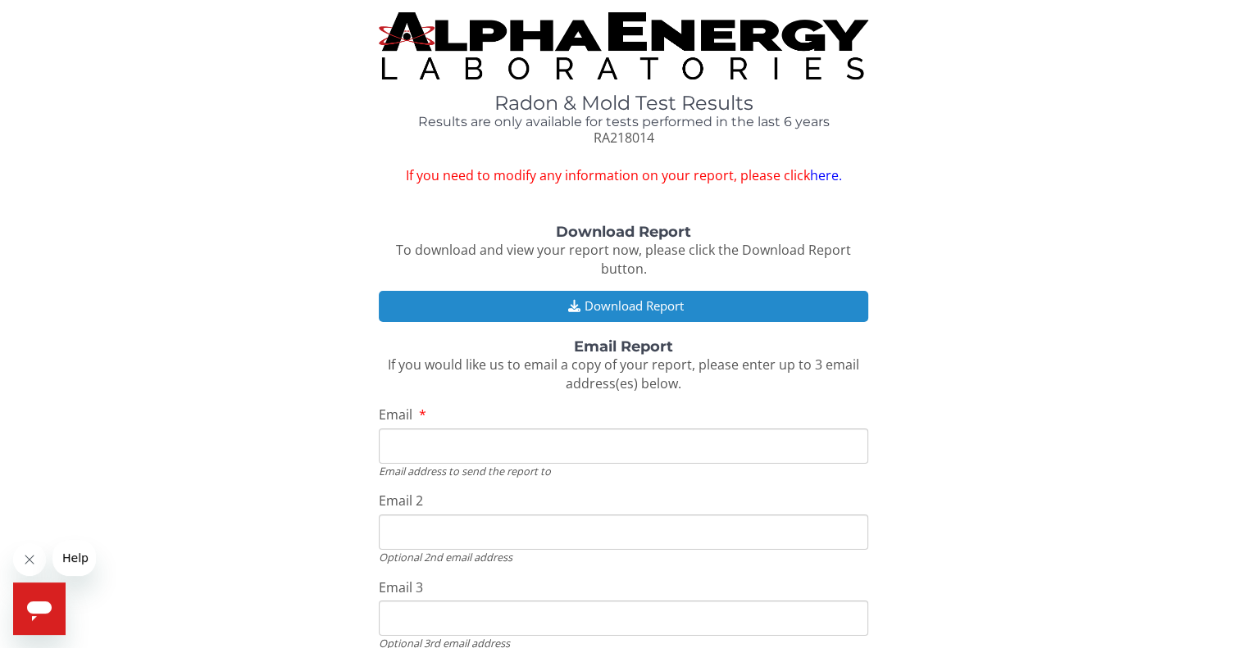
click at [554, 312] on button "Download Report" at bounding box center [623, 306] width 489 height 30
